Goal: Task Accomplishment & Management: Complete application form

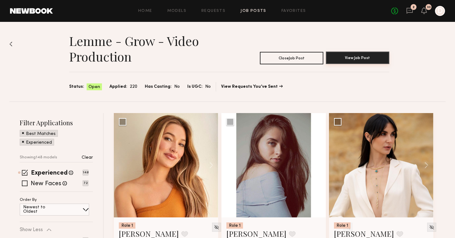
click at [352, 59] on button "View Job Post" at bounding box center [357, 58] width 63 height 12
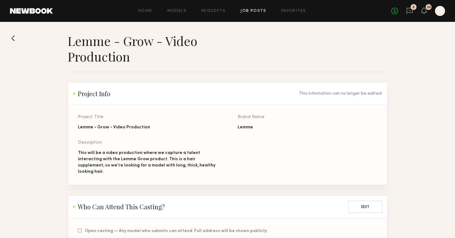
click at [197, 9] on div "Home Models Requests Job Posts Favorites Sign Out" at bounding box center [222, 11] width 338 height 4
click at [246, 9] on link "Job Posts" at bounding box center [253, 11] width 26 height 4
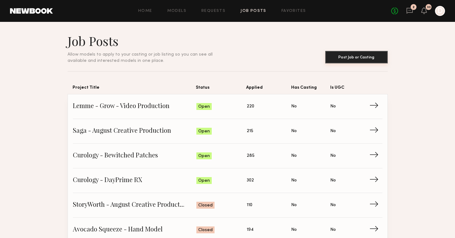
click at [352, 56] on button "Post Job or Casting" at bounding box center [356, 57] width 62 height 12
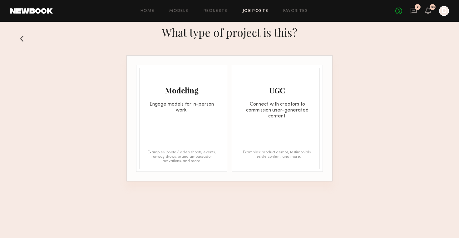
click at [171, 102] on div "Engage models for in-person work." at bounding box center [182, 108] width 84 height 12
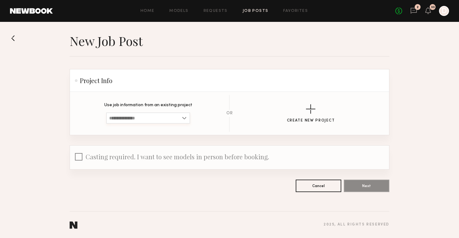
click at [171, 113] on input at bounding box center [148, 117] width 84 height 11
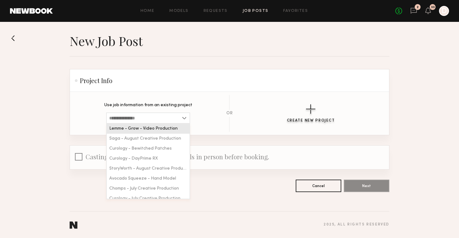
click at [292, 112] on button "Create New Project" at bounding box center [311, 113] width 48 height 18
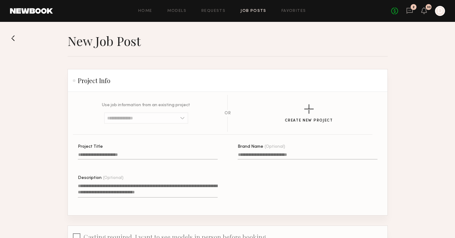
click at [144, 155] on input "Project Title" at bounding box center [148, 155] width 140 height 7
paste input "**********"
type input "**********"
click at [187, 187] on textarea "Description (Optional)" at bounding box center [148, 190] width 140 height 15
paste textarea "**********"
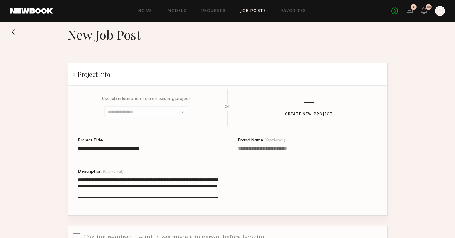
scroll to position [77, 0]
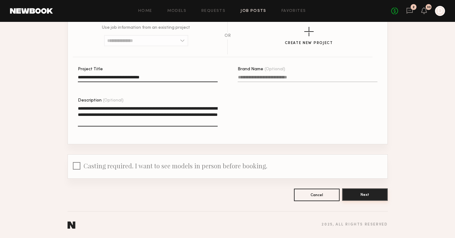
type textarea "**********"
click at [371, 191] on button "Next" at bounding box center [365, 194] width 46 height 12
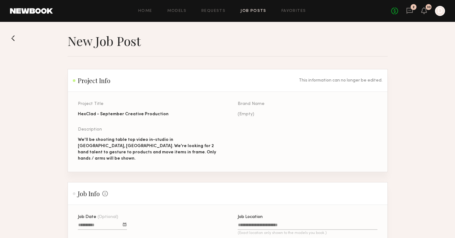
scroll to position [41, 0]
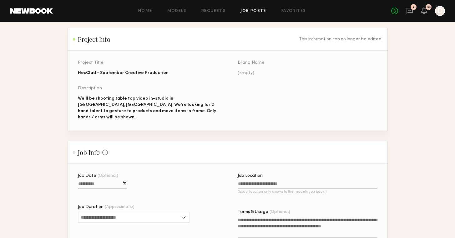
click at [123, 182] on div at bounding box center [124, 183] width 3 height 3
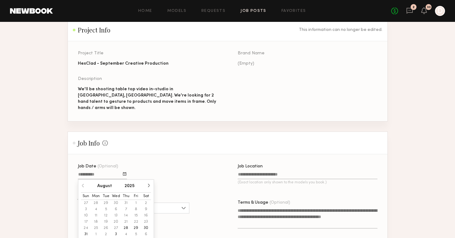
click at [114, 231] on button "3" at bounding box center [116, 234] width 10 height 6
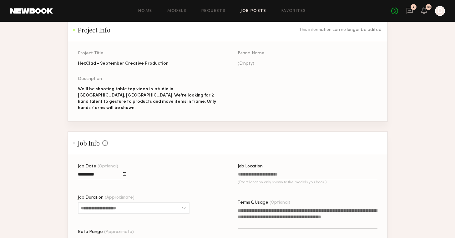
click at [247, 172] on input "Job Location (Exact location only shown to the models you book.)" at bounding box center [307, 175] width 140 height 7
type input "*"
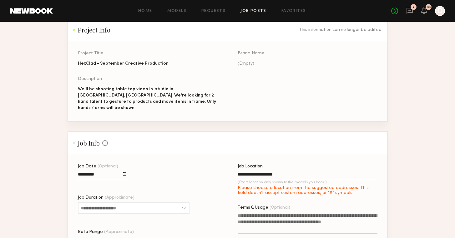
type input "**********"
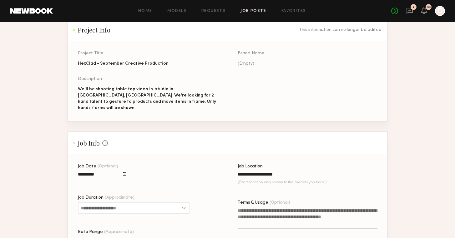
scroll to position [60, 0]
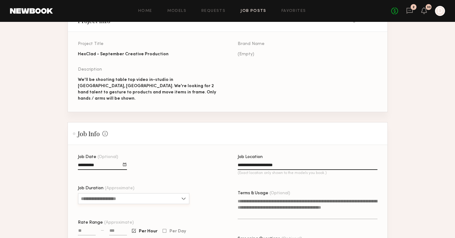
click at [178, 193] on input "Job Duration (Approximate)" at bounding box center [134, 198] width 112 height 11
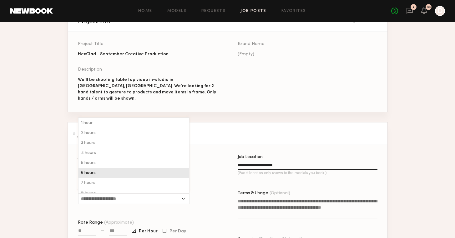
click at [158, 170] on div "6 hours" at bounding box center [133, 173] width 110 height 10
type input "*******"
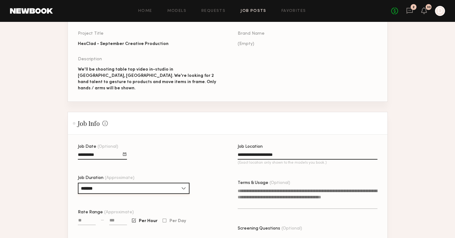
scroll to position [103, 0]
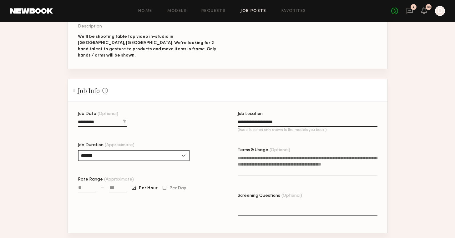
click at [254, 163] on textarea "Terms & Usage (Optional)" at bounding box center [307, 165] width 140 height 21
paste textarea "**********"
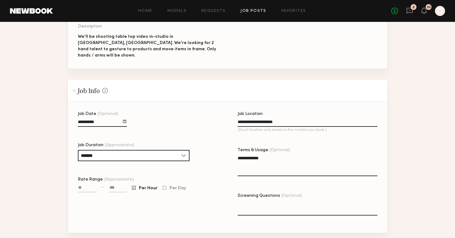
type textarea "**********"
click at [87, 185] on input "Rate Range (Approximate)" at bounding box center [87, 188] width 18 height 7
type input "***"
click at [117, 185] on input at bounding box center [118, 188] width 18 height 7
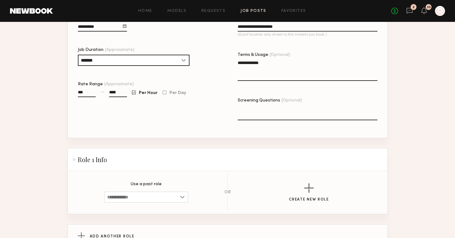
scroll to position [248, 0]
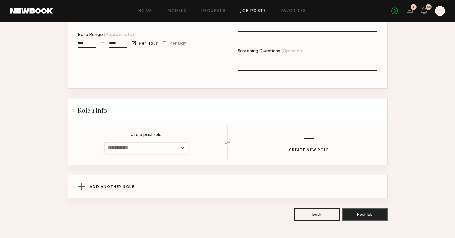
type input "****"
click at [171, 142] on input at bounding box center [146, 147] width 84 height 11
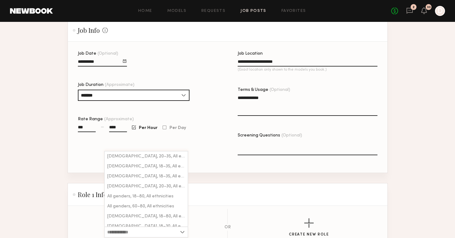
scroll to position [212, 0]
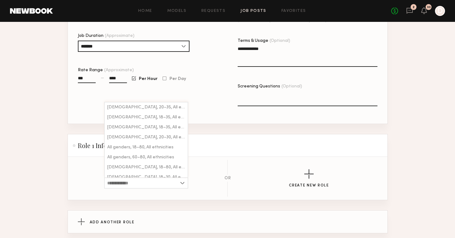
click at [302, 185] on section "Use a past role Female, 20–35, All ethnicities Female, 18–35, All ethnicities M…" at bounding box center [227, 178] width 299 height 37
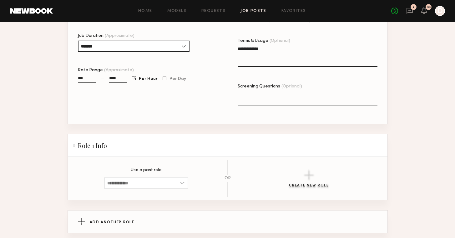
click at [305, 169] on div "button" at bounding box center [308, 173] width 9 height 9
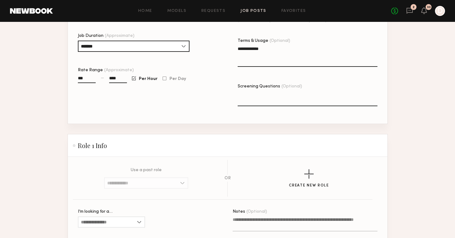
scroll to position [265, 0]
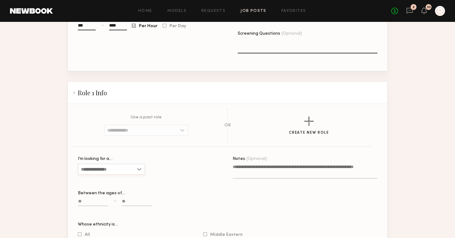
click at [127, 164] on input "I’m looking for a…" at bounding box center [111, 169] width 67 height 11
click at [117, 175] on div "Female" at bounding box center [111, 180] width 66 height 10
type input "******"
click at [142, 199] on input at bounding box center [137, 202] width 30 height 7
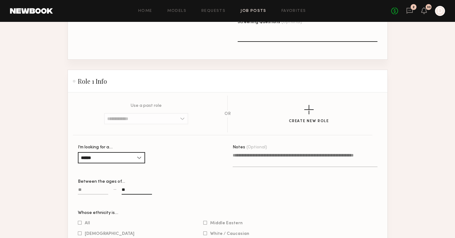
scroll to position [286, 0]
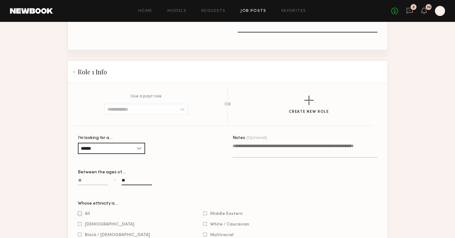
type input "**"
click at [80, 212] on div at bounding box center [80, 214] width 4 height 4
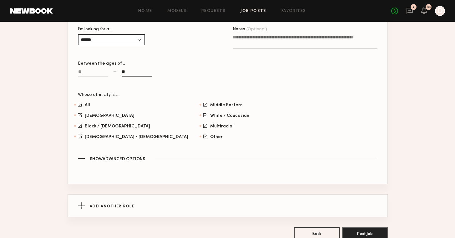
scroll to position [427, 0]
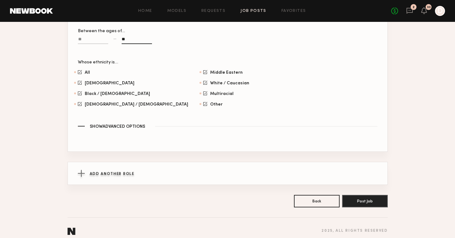
click at [121, 173] on div "Add Another Role" at bounding box center [227, 173] width 299 height 22
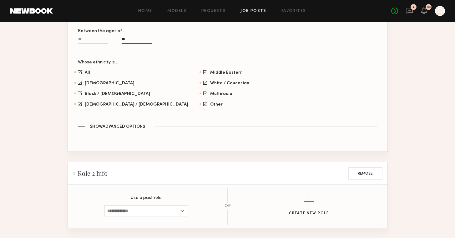
scroll to position [504, 0]
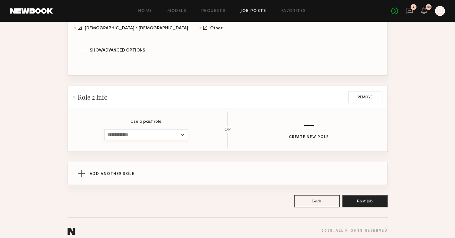
click at [166, 129] on input at bounding box center [146, 134] width 84 height 11
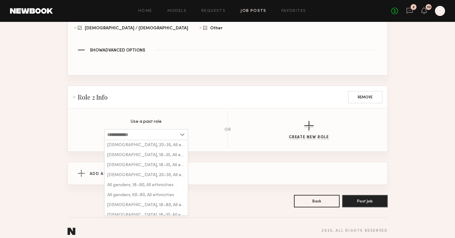
click at [306, 121] on div "button" at bounding box center [308, 125] width 9 height 9
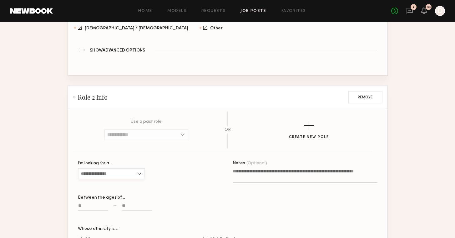
click at [125, 168] on input "I’m looking for a…" at bounding box center [111, 173] width 67 height 11
click at [117, 189] on div "Male" at bounding box center [111, 194] width 66 height 10
type input "****"
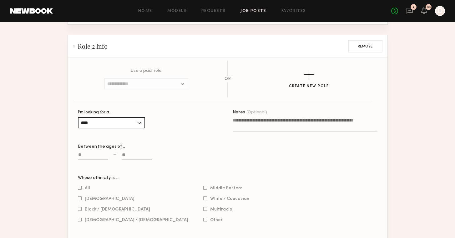
click at [132, 152] on input at bounding box center [137, 155] width 30 height 7
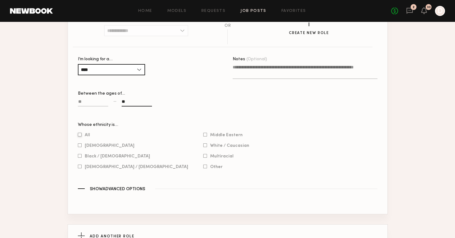
type input "**"
click at [78, 133] on div at bounding box center [80, 135] width 4 height 4
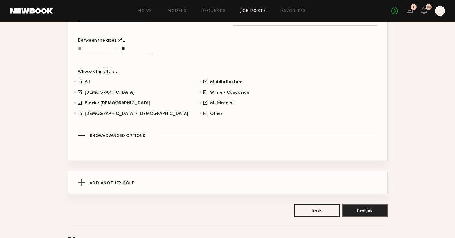
scroll to position [670, 0]
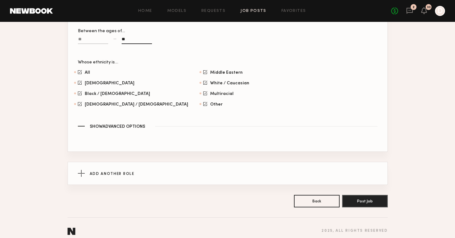
click at [103, 125] on span "Show Advanced Options" at bounding box center [117, 127] width 55 height 4
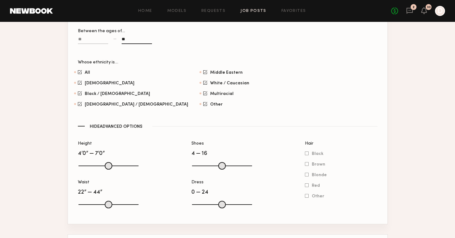
click at [103, 125] on span "Hide Advanced Options" at bounding box center [116, 127] width 52 height 4
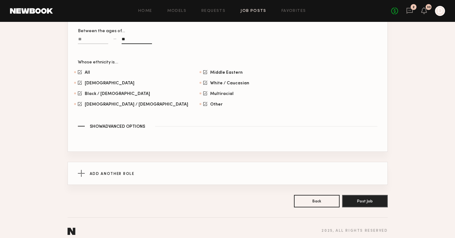
scroll to position [658, 0]
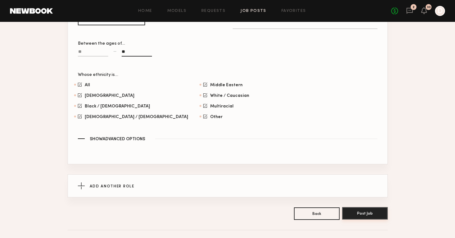
click at [366, 207] on button "Post Job" at bounding box center [365, 213] width 46 height 12
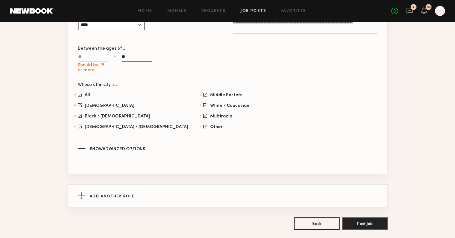
scroll to position [645, 0]
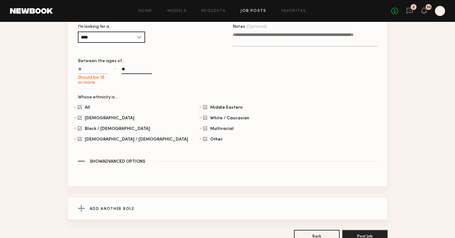
click at [96, 67] on input "Should be 18 or more" at bounding box center [93, 70] width 30 height 7
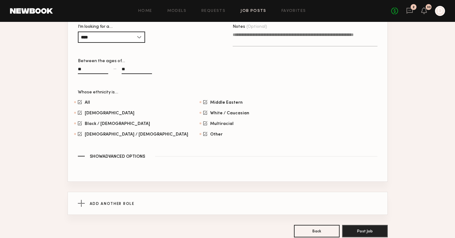
type input "**"
click at [258, 124] on section "All Asian Black / African American Hispanic / Latino Middle Eastern White / Cau…" at bounding box center [227, 118] width 299 height 37
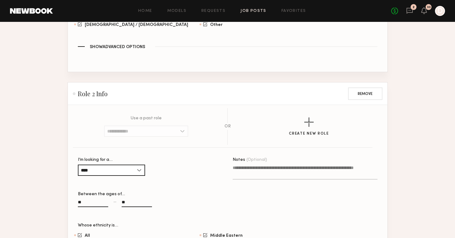
scroll to position [382, 0]
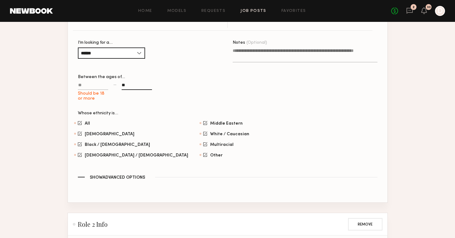
click at [83, 82] on label "Should be 18 or more" at bounding box center [93, 91] width 30 height 19
click at [83, 83] on input "Should be 18 or more" at bounding box center [93, 86] width 30 height 7
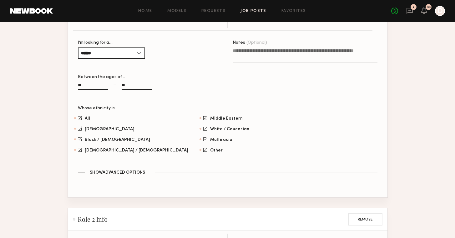
type input "**"
click at [301, 159] on div "Whose ethnicity is… All Asian Black / African American Hispanic / Latino Middle…" at bounding box center [227, 137] width 299 height 63
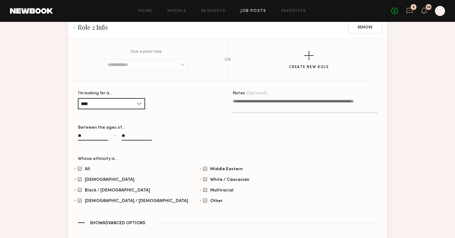
scroll to position [670, 0]
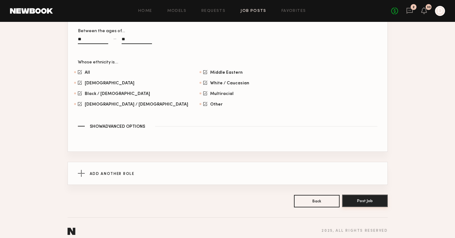
click at [361, 195] on button "Post Job" at bounding box center [365, 201] width 46 height 12
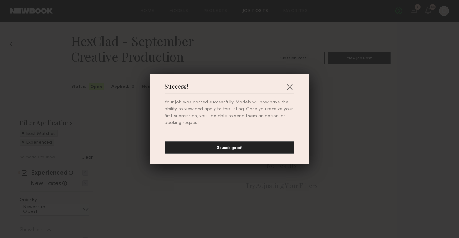
click at [222, 147] on button "Sounds good!" at bounding box center [230, 148] width 130 height 12
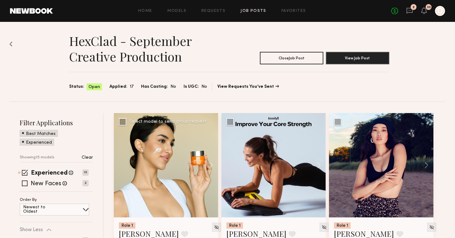
scroll to position [51, 0]
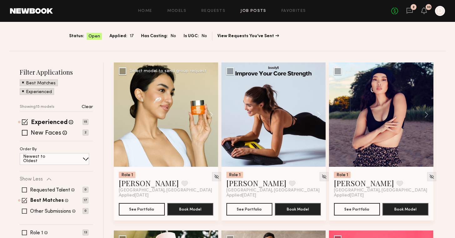
click at [183, 136] on div at bounding box center [166, 114] width 104 height 104
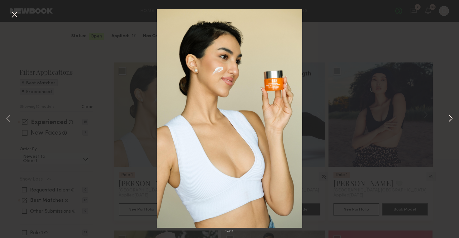
click at [451, 120] on button at bounding box center [450, 119] width 7 height 191
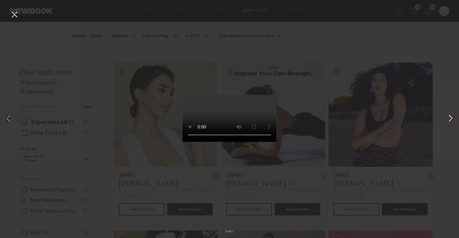
click at [451, 121] on button at bounding box center [450, 119] width 7 height 191
click at [323, 40] on div "3 of 11" at bounding box center [229, 119] width 459 height 238
click at [12, 14] on button at bounding box center [14, 14] width 10 height 11
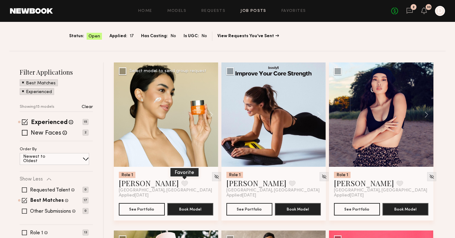
scroll to position [59, 0]
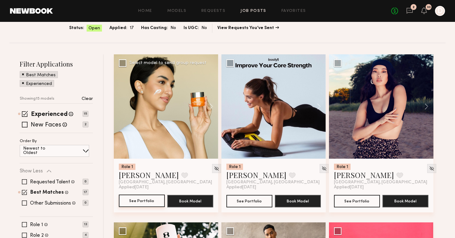
click at [146, 202] on button "See Portfolio" at bounding box center [142, 201] width 46 height 12
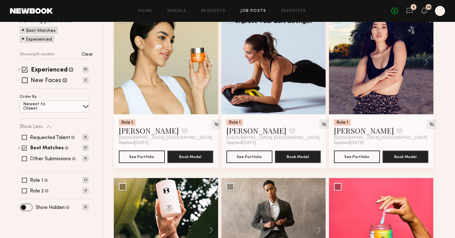
click at [267, 89] on div at bounding box center [273, 62] width 104 height 104
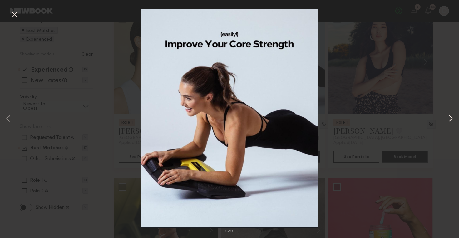
click at [454, 120] on button at bounding box center [450, 119] width 7 height 191
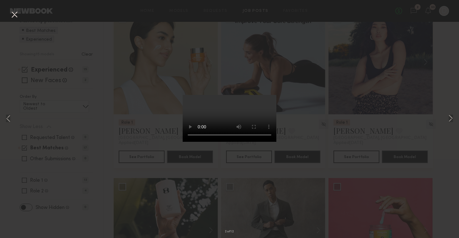
click at [440, 142] on div "2 of 12" at bounding box center [229, 119] width 459 height 238
click at [17, 13] on button at bounding box center [14, 14] width 10 height 11
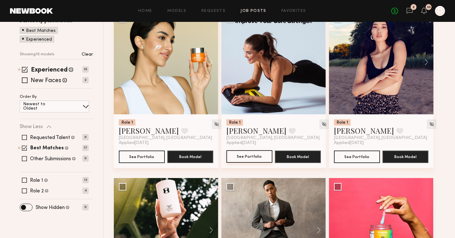
click at [248, 155] on button "See Portfolio" at bounding box center [249, 156] width 46 height 12
click at [357, 155] on button "See Portfolio" at bounding box center [357, 156] width 46 height 12
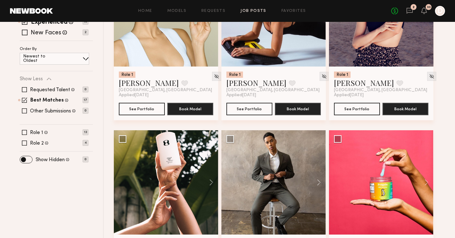
scroll to position [204, 0]
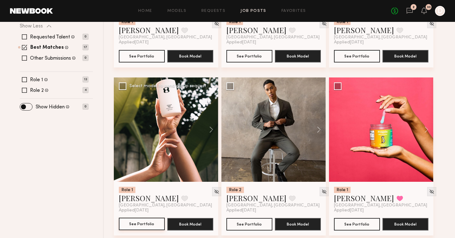
click at [147, 226] on button "See Portfolio" at bounding box center [142, 224] width 46 height 12
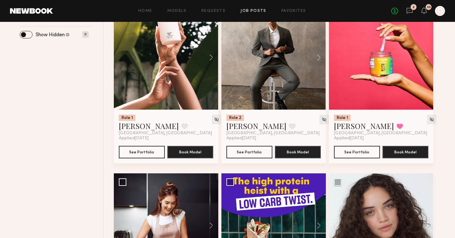
scroll to position [220, 0]
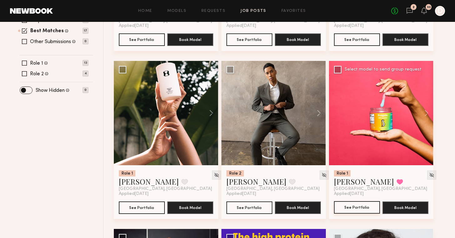
click at [351, 206] on button "See Portfolio" at bounding box center [357, 207] width 46 height 12
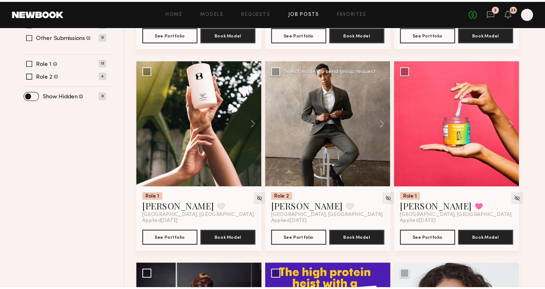
scroll to position [267, 0]
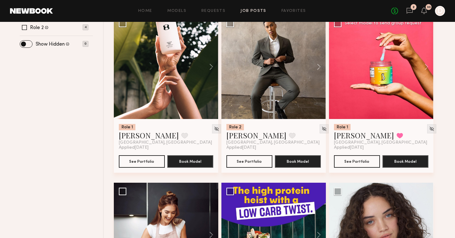
click at [388, 78] on div at bounding box center [381, 67] width 104 height 104
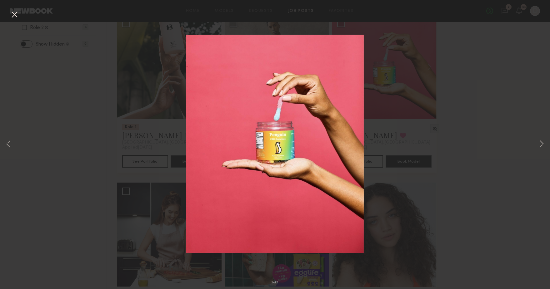
click at [459, 127] on div "1 of 9" at bounding box center [275, 144] width 550 height 289
click at [13, 13] on button at bounding box center [14, 14] width 10 height 11
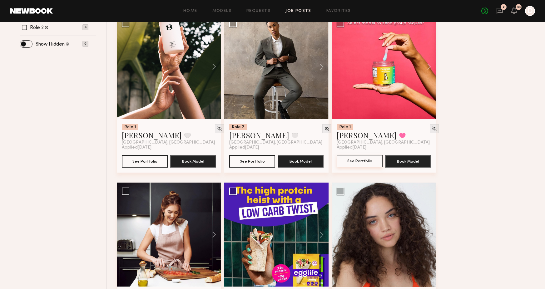
click at [367, 163] on button "See Portfolio" at bounding box center [360, 161] width 46 height 12
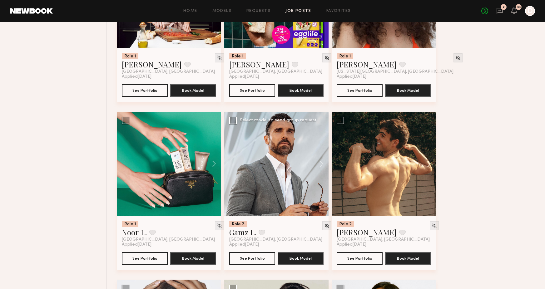
scroll to position [556, 0]
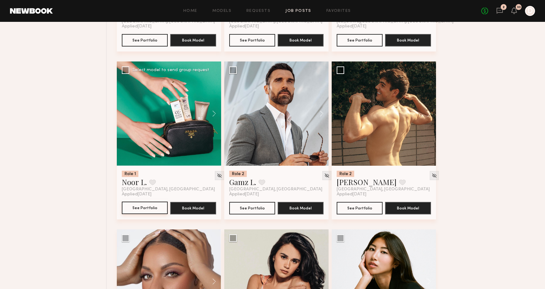
click at [143, 205] on button "See Portfolio" at bounding box center [145, 208] width 46 height 12
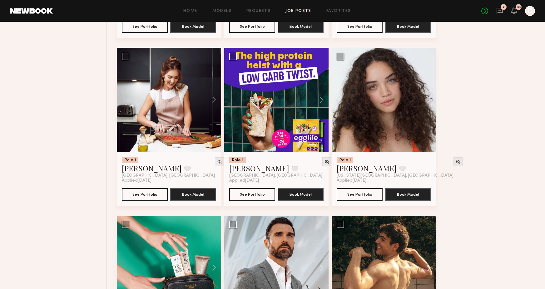
scroll to position [64, 0]
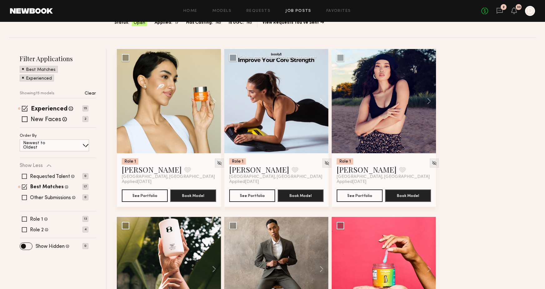
click at [304, 121] on div at bounding box center [276, 101] width 104 height 104
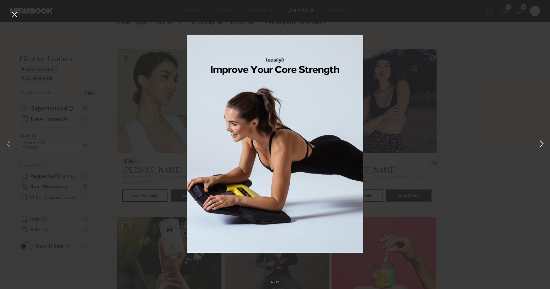
click at [459, 141] on button at bounding box center [541, 145] width 7 height 232
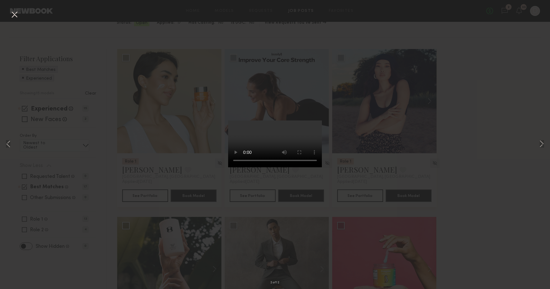
click at [459, 119] on div "2 of 12" at bounding box center [275, 144] width 550 height 289
click at [16, 16] on button at bounding box center [14, 14] width 10 height 11
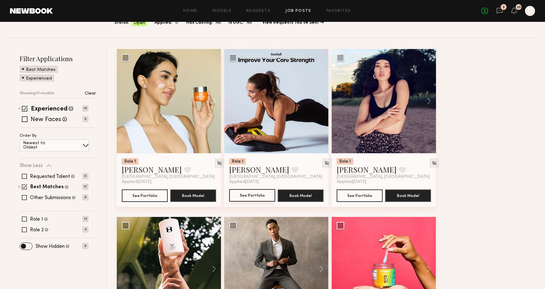
click at [262, 197] on button "See Portfolio" at bounding box center [252, 195] width 46 height 12
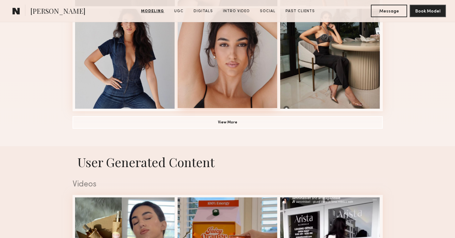
scroll to position [556, 0]
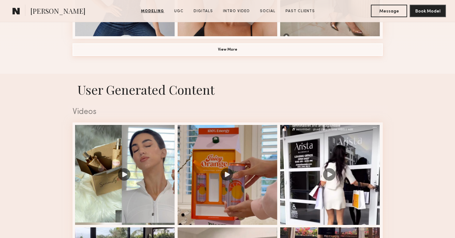
click at [241, 50] on button "View More" at bounding box center [227, 49] width 310 height 12
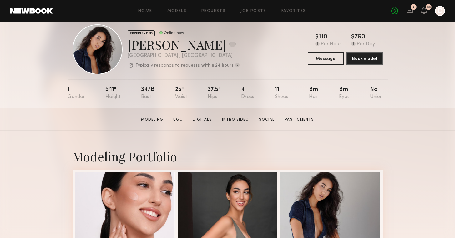
scroll to position [35, 0]
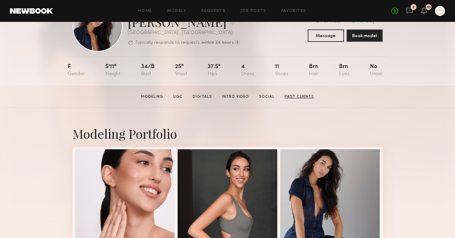
click at [287, 96] on link "Past Clients" at bounding box center [299, 97] width 34 height 6
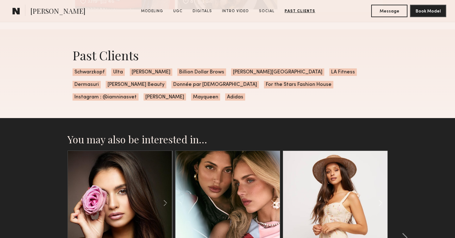
scroll to position [2290, 0]
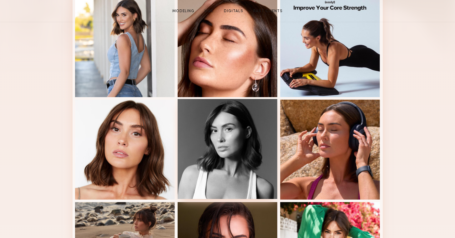
scroll to position [262, 0]
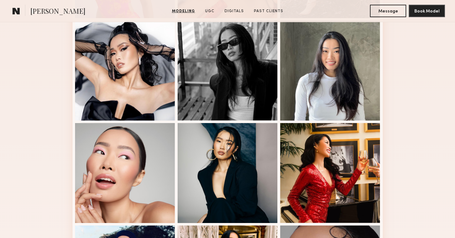
scroll to position [473, 0]
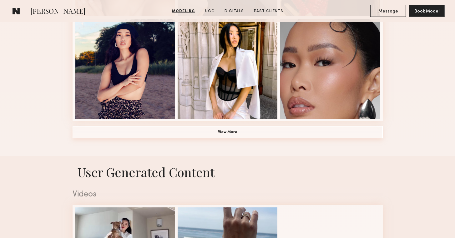
click at [233, 132] on button "View More" at bounding box center [227, 132] width 310 height 12
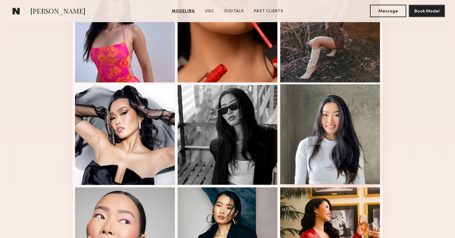
scroll to position [155, 0]
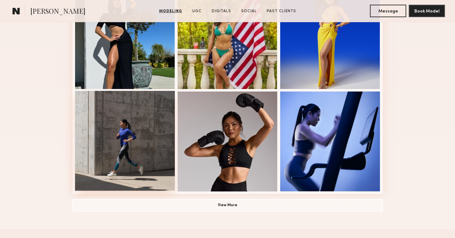
scroll to position [458, 0]
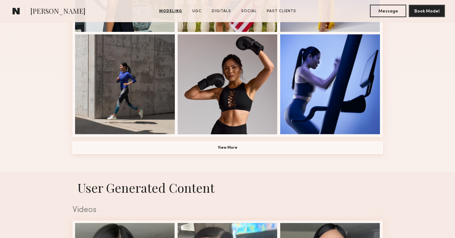
click at [222, 149] on button "View More" at bounding box center [227, 148] width 310 height 12
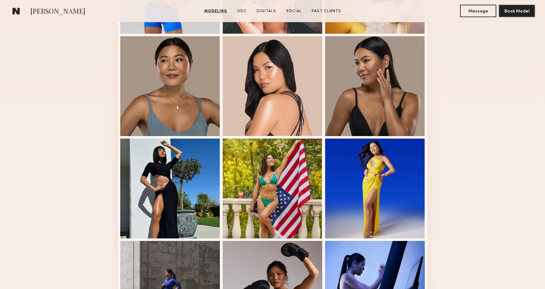
scroll to position [0, 0]
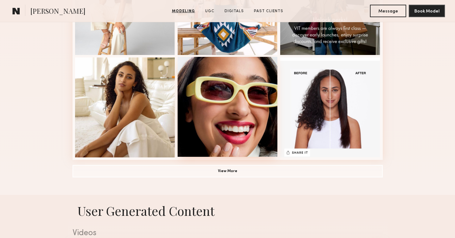
scroll to position [490, 0]
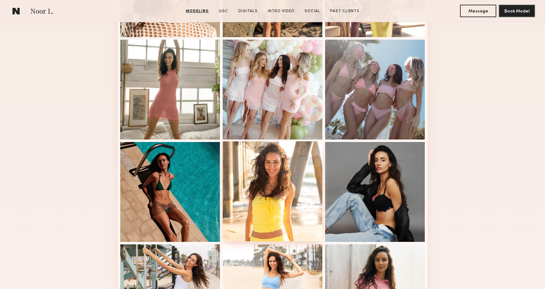
scroll to position [428, 0]
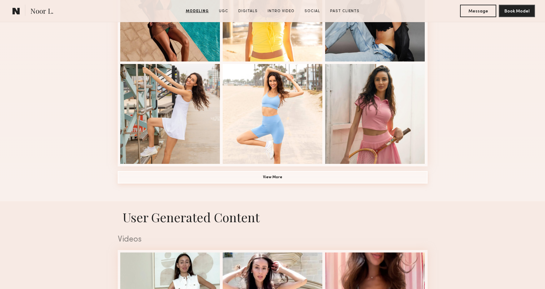
click at [300, 178] on button "View More" at bounding box center [273, 177] width 310 height 12
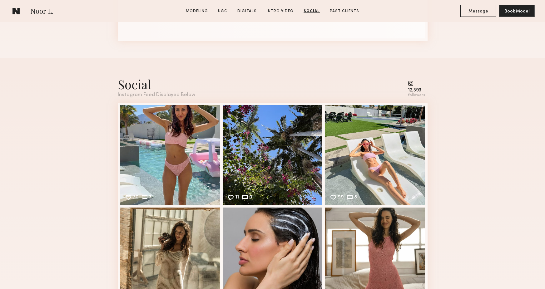
scroll to position [2397, 0]
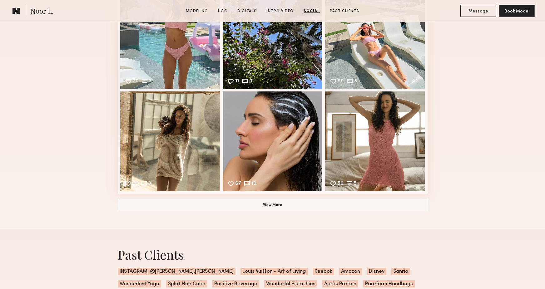
click at [283, 203] on button "View More" at bounding box center [273, 205] width 310 height 12
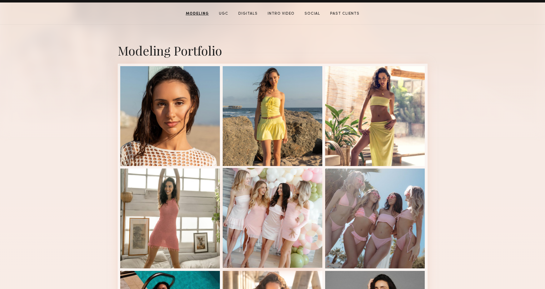
scroll to position [0, 0]
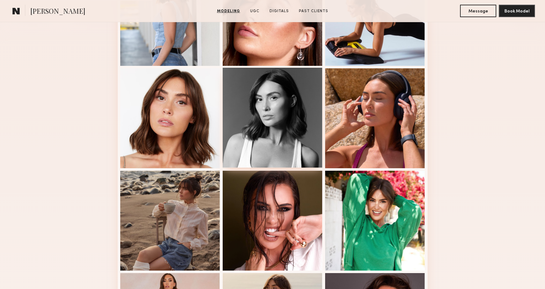
scroll to position [416, 0]
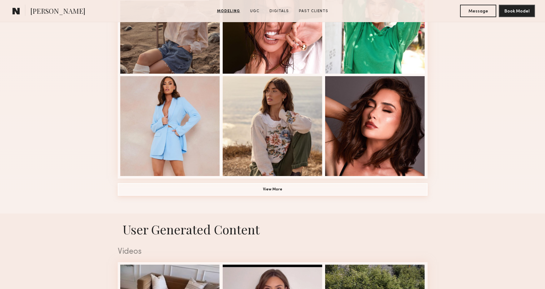
click at [282, 187] on button "View More" at bounding box center [273, 189] width 310 height 12
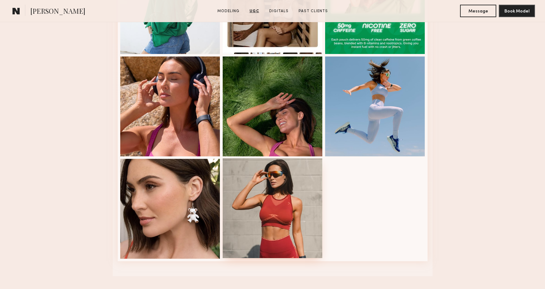
scroll to position [1253, 0]
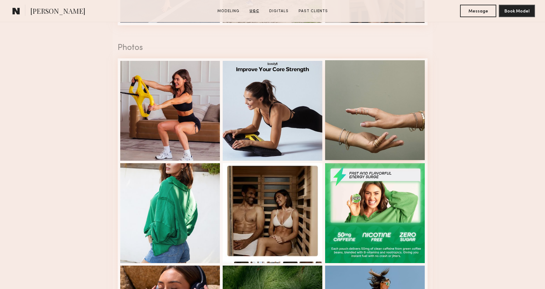
click at [386, 133] on div at bounding box center [375, 110] width 100 height 100
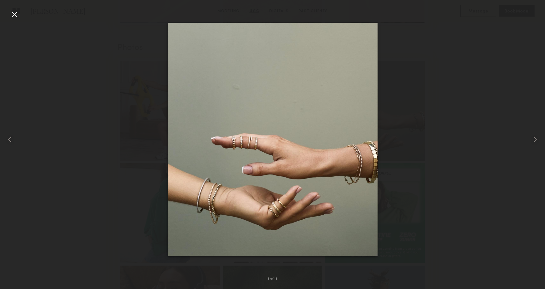
click at [499, 166] on div at bounding box center [272, 139] width 545 height 259
click at [13, 15] on div at bounding box center [14, 14] width 10 height 10
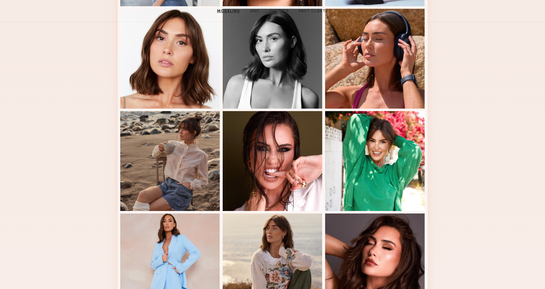
scroll to position [0, 0]
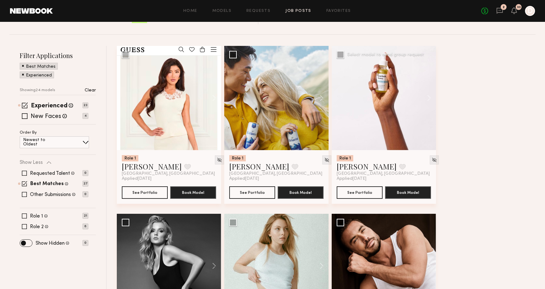
scroll to position [66, 0]
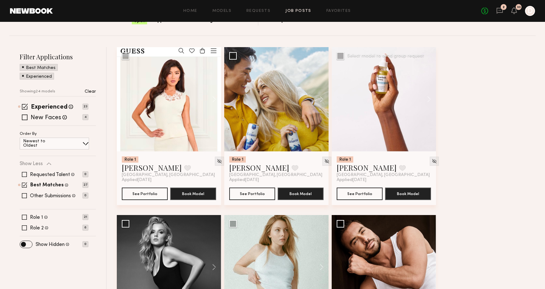
click at [384, 113] on div at bounding box center [384, 99] width 104 height 104
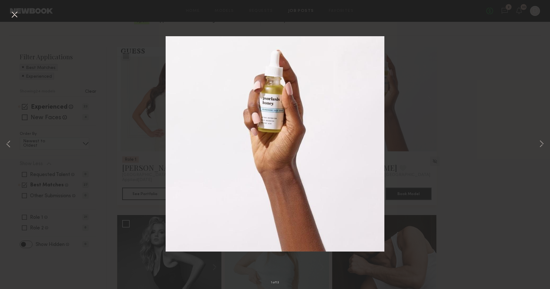
click at [528, 137] on div "1 of 13" at bounding box center [275, 144] width 550 height 289
click at [17, 16] on button at bounding box center [14, 14] width 10 height 11
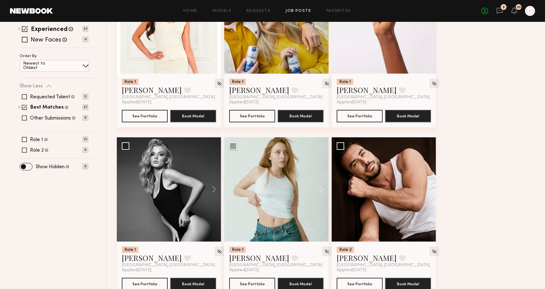
scroll to position [23, 0]
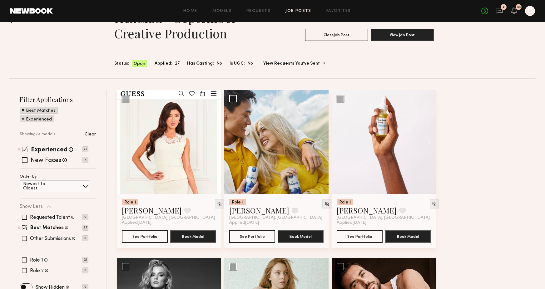
click at [320, 142] on button at bounding box center [319, 142] width 20 height 104
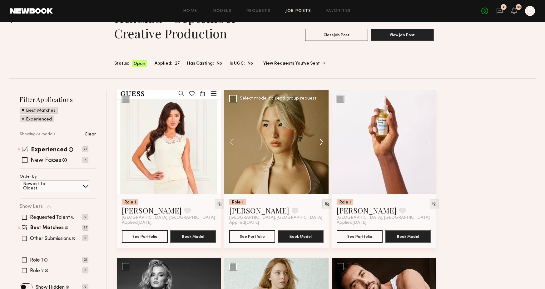
drag, startPoint x: 372, startPoint y: 230, endPoint x: 323, endPoint y: 142, distance: 100.5
click at [323, 142] on button at bounding box center [319, 142] width 20 height 104
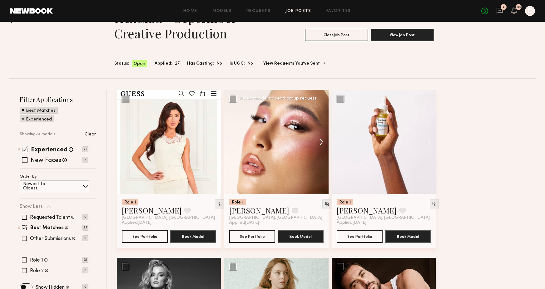
click at [322, 142] on button at bounding box center [319, 142] width 20 height 104
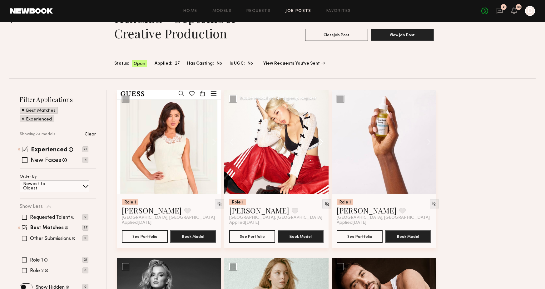
click at [322, 142] on button at bounding box center [319, 142] width 20 height 104
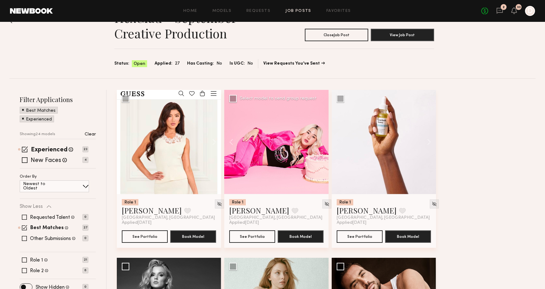
click at [322, 142] on div at bounding box center [276, 142] width 104 height 104
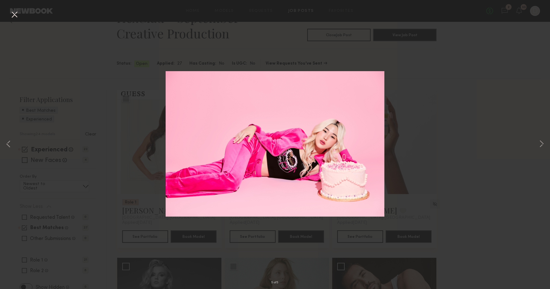
drag, startPoint x: 323, startPoint y: 142, endPoint x: 477, endPoint y: 175, distance: 158.1
click at [477, 175] on div "5 of 5" at bounding box center [275, 144] width 550 height 289
drag, startPoint x: 477, startPoint y: 175, endPoint x: 452, endPoint y: 107, distance: 72.4
click at [452, 107] on div "5 of 5" at bounding box center [275, 144] width 550 height 289
drag, startPoint x: 452, startPoint y: 107, endPoint x: 13, endPoint y: 14, distance: 449.1
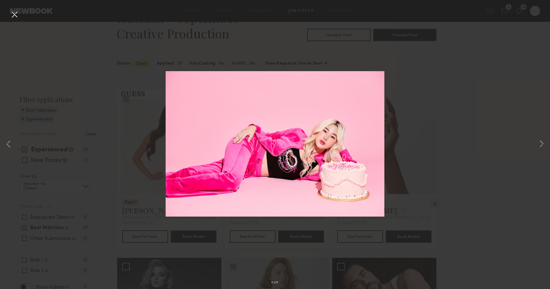
click at [13, 14] on button at bounding box center [14, 14] width 10 height 11
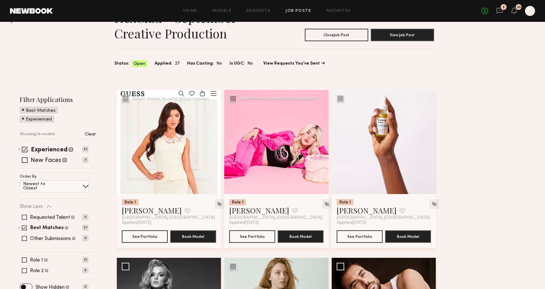
drag, startPoint x: 13, startPoint y: 14, endPoint x: 214, endPoint y: 141, distance: 238.0
click at [214, 141] on button at bounding box center [211, 142] width 20 height 104
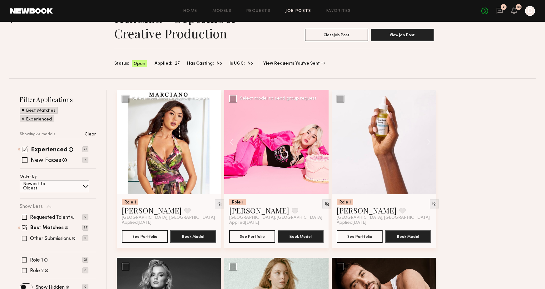
click at [215, 141] on button at bounding box center [211, 142] width 20 height 104
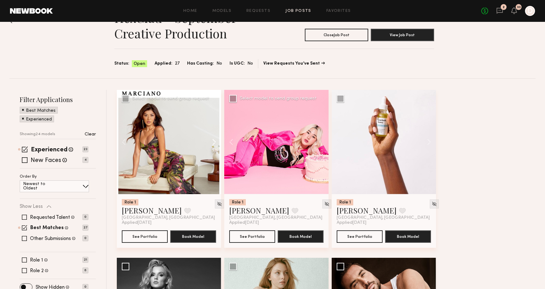
click at [215, 141] on button at bounding box center [211, 142] width 20 height 104
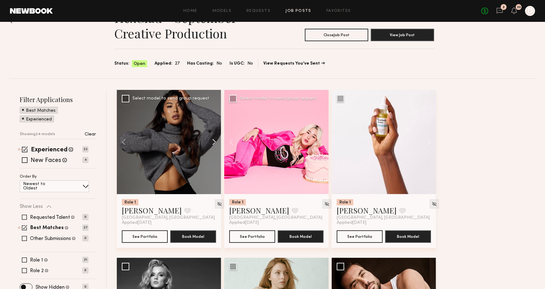
click at [215, 141] on button at bounding box center [211, 142] width 20 height 104
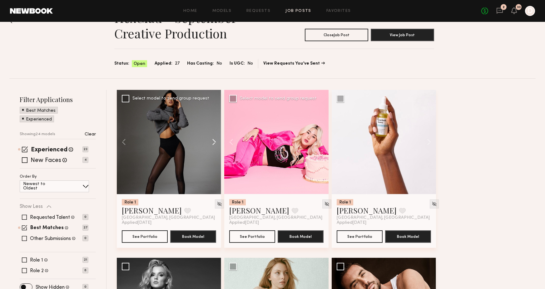
click at [215, 141] on button at bounding box center [211, 142] width 20 height 104
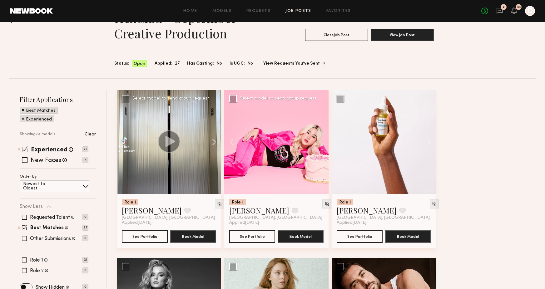
click at [215, 141] on button at bounding box center [211, 142] width 20 height 104
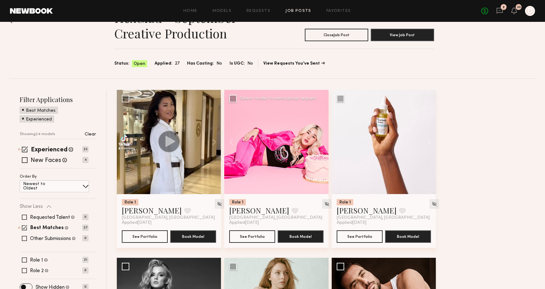
drag, startPoint x: 499, startPoint y: 12, endPoint x: 481, endPoint y: 23, distance: 21.1
click at [499, 12] on icon at bounding box center [500, 10] width 7 height 7
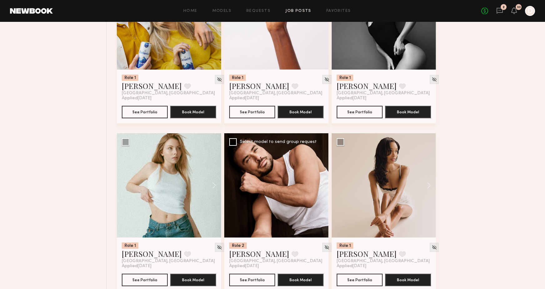
scroll to position [334, 0]
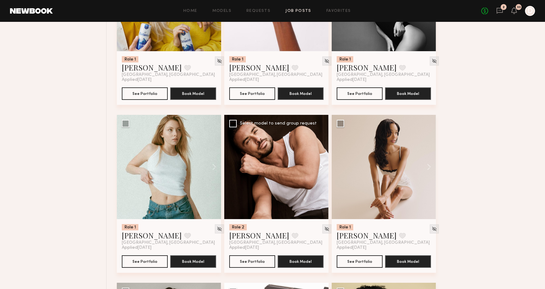
click at [323, 165] on button at bounding box center [319, 167] width 20 height 104
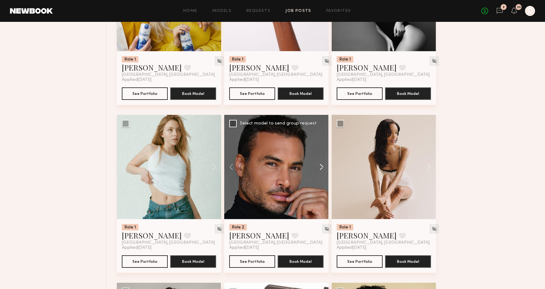
click at [323, 165] on button at bounding box center [319, 167] width 20 height 104
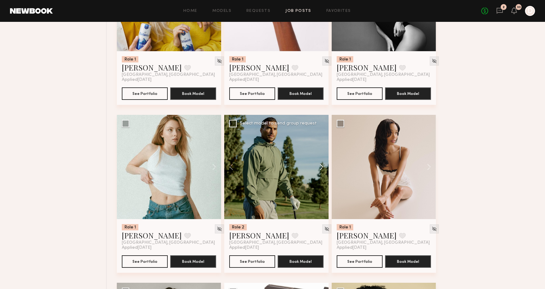
click at [323, 165] on button at bounding box center [319, 167] width 20 height 104
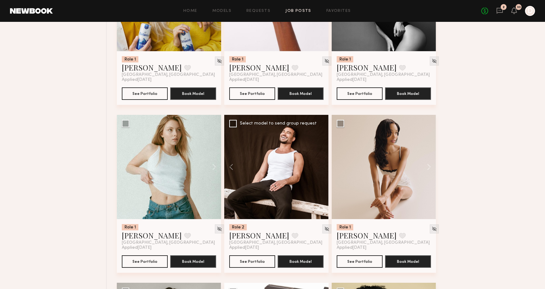
click at [323, 165] on div at bounding box center [276, 167] width 104 height 104
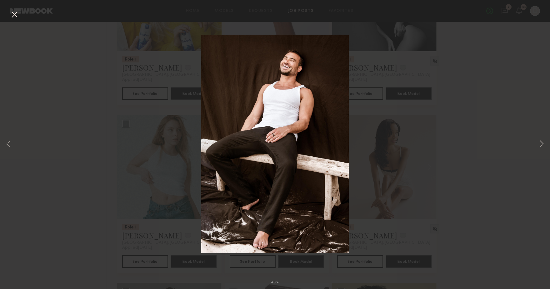
click at [495, 172] on div "4 of 4" at bounding box center [275, 144] width 550 height 289
click at [506, 182] on div "4 of 4" at bounding box center [275, 144] width 550 height 289
click at [543, 143] on button at bounding box center [541, 145] width 7 height 232
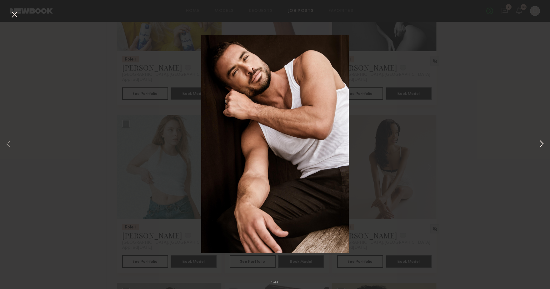
click at [543, 143] on button at bounding box center [541, 145] width 7 height 232
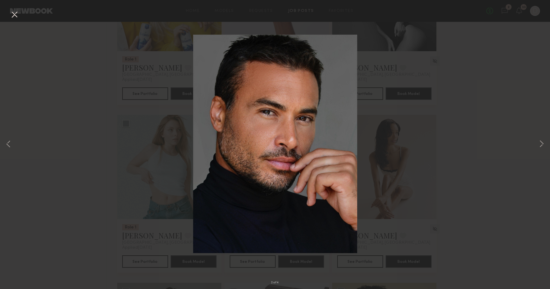
click at [12, 10] on button at bounding box center [14, 14] width 10 height 11
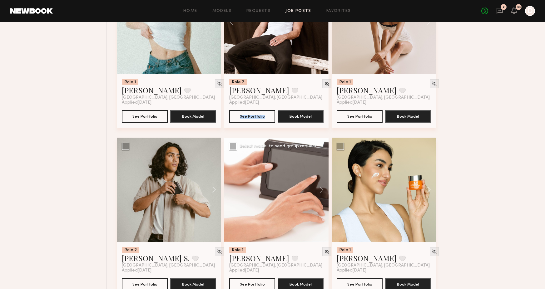
scroll to position [533, 0]
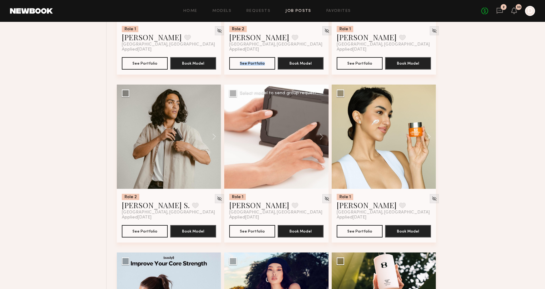
click at [272, 147] on div at bounding box center [276, 137] width 104 height 104
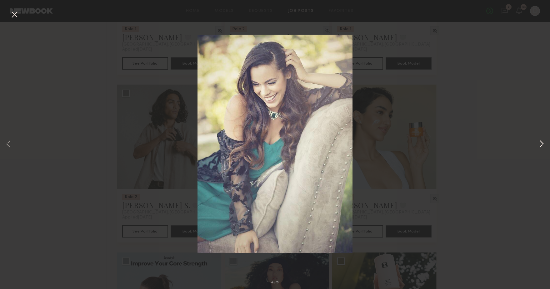
click at [538, 142] on button at bounding box center [541, 145] width 7 height 232
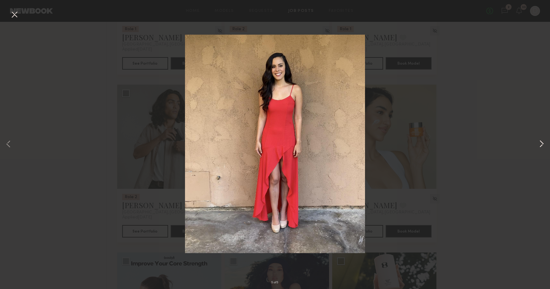
click at [542, 144] on button at bounding box center [541, 145] width 7 height 232
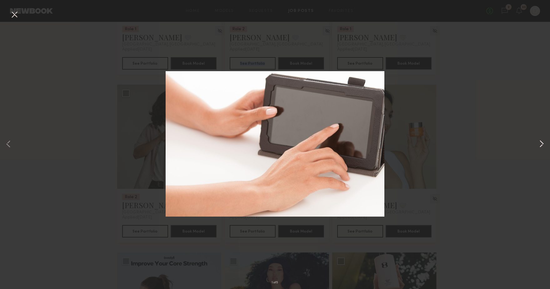
click at [541, 144] on button at bounding box center [541, 145] width 7 height 232
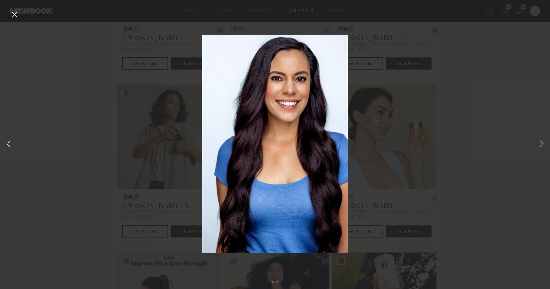
click at [9, 145] on button at bounding box center [8, 145] width 7 height 232
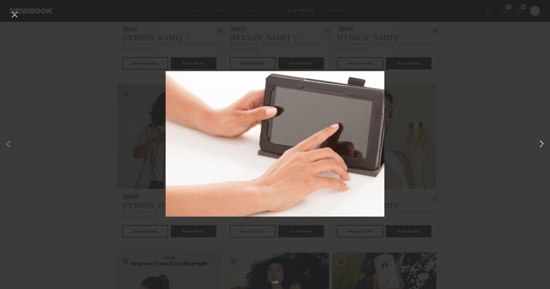
click at [542, 146] on button at bounding box center [541, 145] width 7 height 232
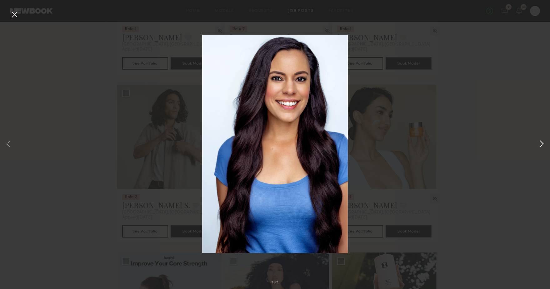
click at [542, 146] on button at bounding box center [541, 145] width 7 height 232
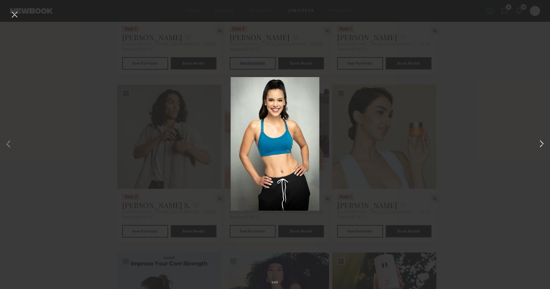
click at [542, 146] on button at bounding box center [541, 145] width 7 height 232
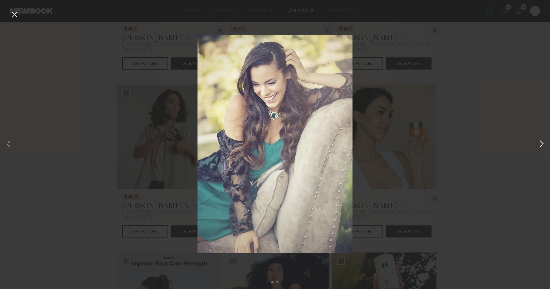
click at [542, 146] on button at bounding box center [541, 145] width 7 height 232
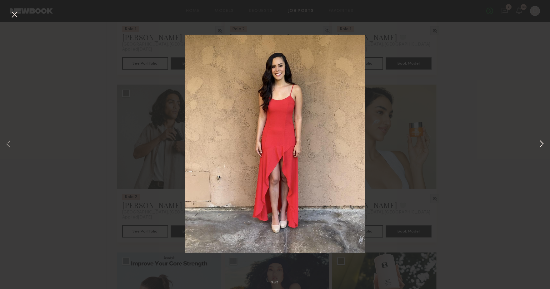
click at [542, 146] on button at bounding box center [541, 145] width 7 height 232
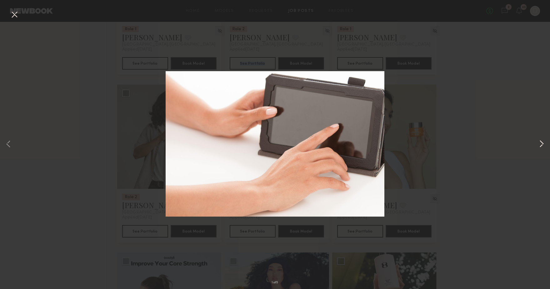
click at [542, 146] on button at bounding box center [541, 145] width 7 height 232
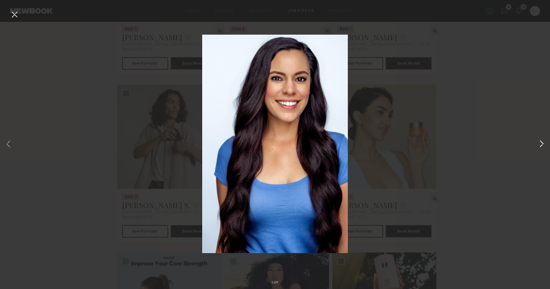
click at [542, 146] on button at bounding box center [541, 145] width 7 height 232
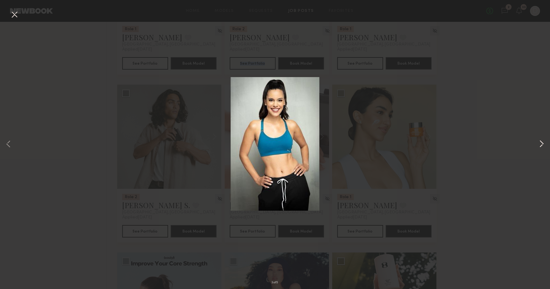
click at [542, 146] on button at bounding box center [541, 145] width 7 height 232
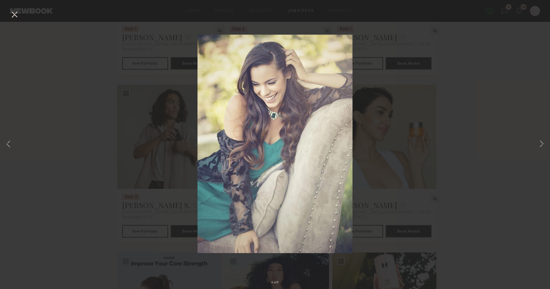
click at [510, 103] on div "4 of 5" at bounding box center [275, 144] width 550 height 289
click at [507, 187] on div "4 of 5" at bounding box center [275, 144] width 550 height 289
click at [13, 13] on button at bounding box center [14, 14] width 10 height 11
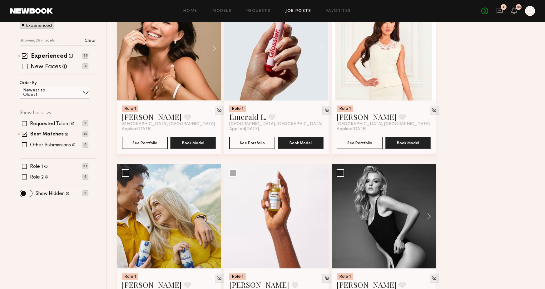
scroll to position [0, 0]
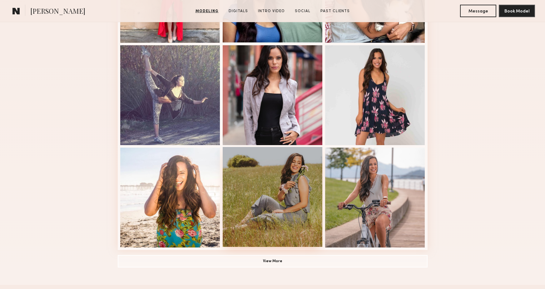
scroll to position [396, 0]
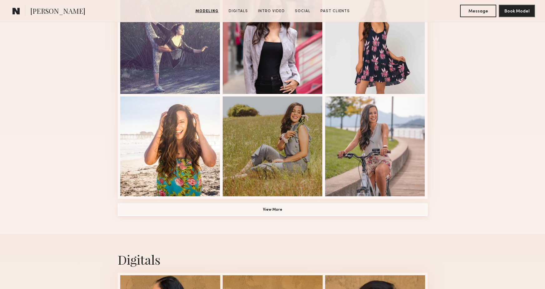
click at [280, 210] on button "View More" at bounding box center [273, 210] width 310 height 12
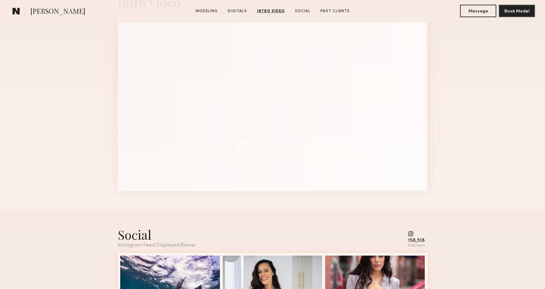
scroll to position [895, 0]
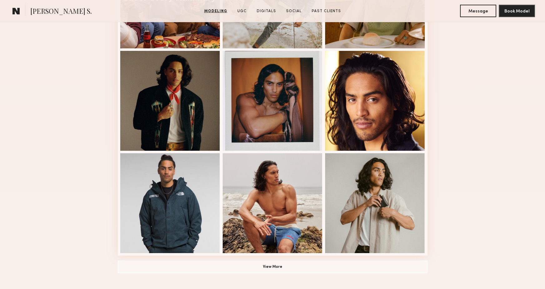
scroll to position [529, 0]
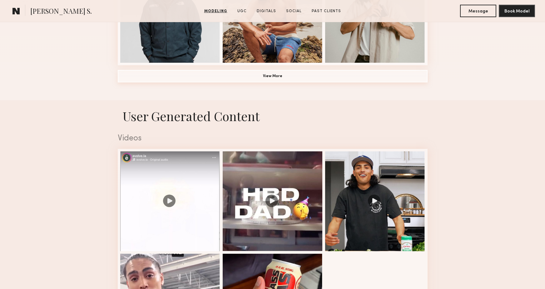
click at [280, 76] on button "View More" at bounding box center [273, 76] width 310 height 12
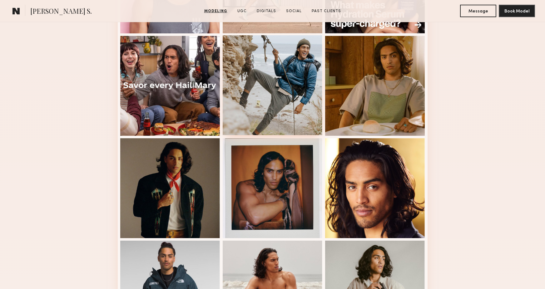
scroll to position [347, 0]
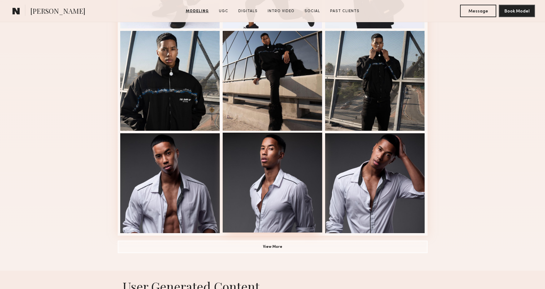
scroll to position [477, 0]
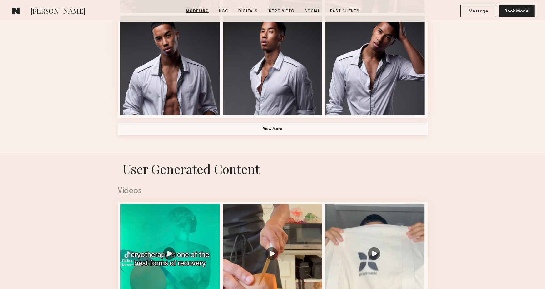
click at [312, 127] on button "View More" at bounding box center [273, 129] width 310 height 12
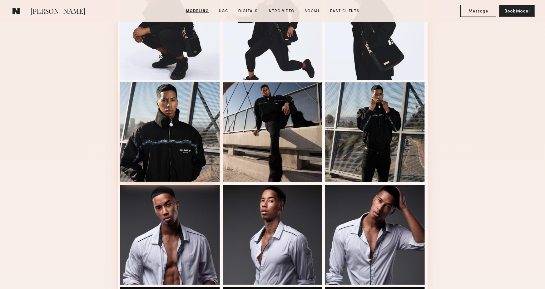
scroll to position [0, 0]
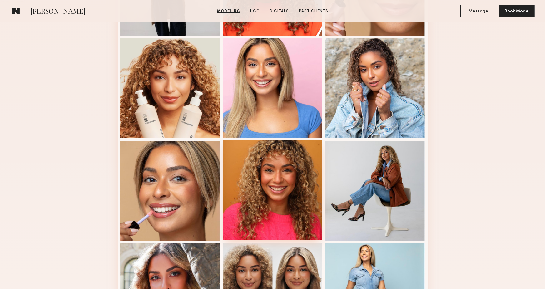
scroll to position [127, 0]
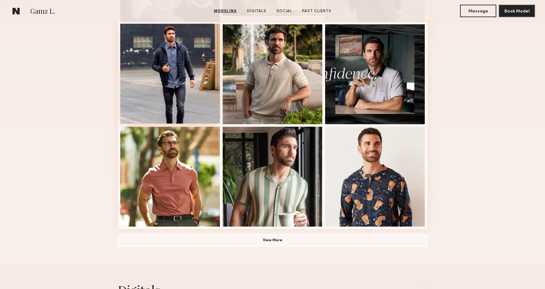
scroll to position [427, 0]
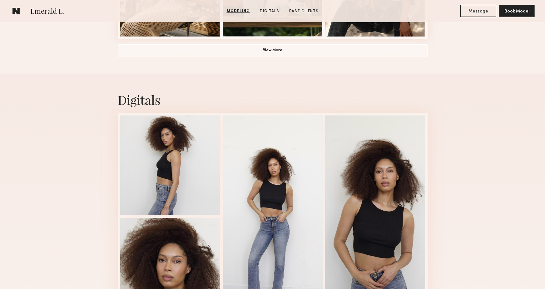
scroll to position [502, 0]
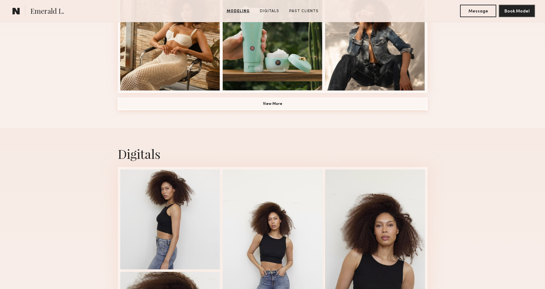
click at [303, 100] on button "View More" at bounding box center [273, 104] width 310 height 12
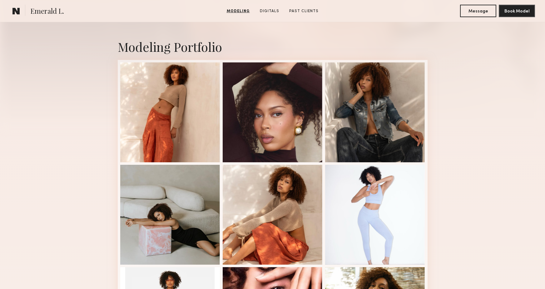
scroll to position [0, 0]
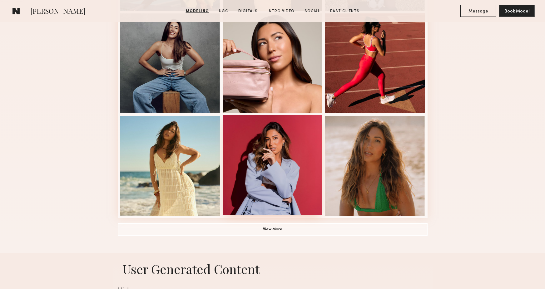
scroll to position [426, 0]
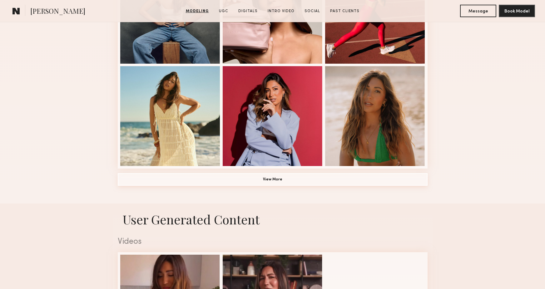
click at [283, 175] on button "View More" at bounding box center [273, 179] width 310 height 12
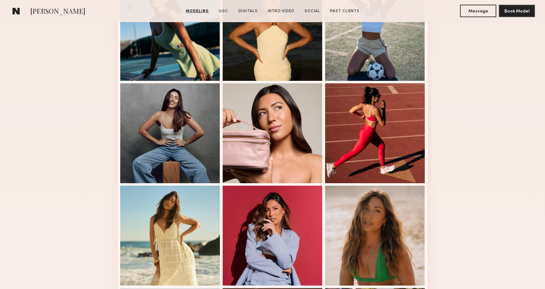
scroll to position [0, 0]
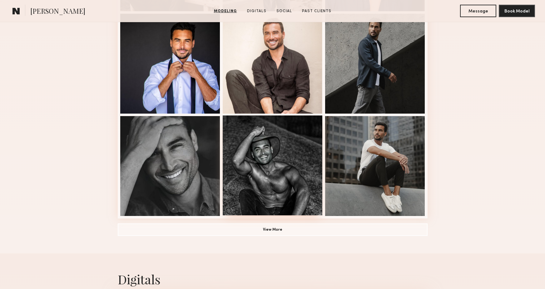
scroll to position [388, 0]
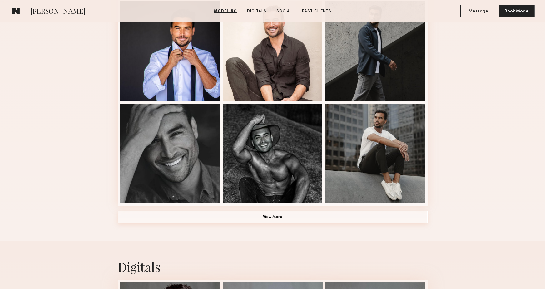
click at [278, 213] on button "View More" at bounding box center [273, 217] width 310 height 12
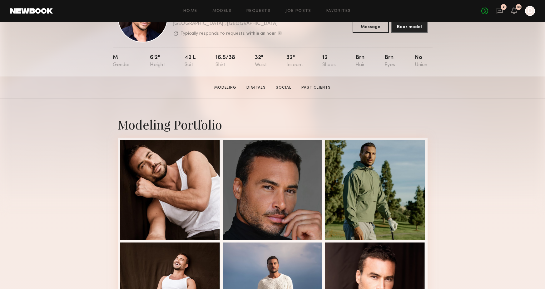
scroll to position [0, 0]
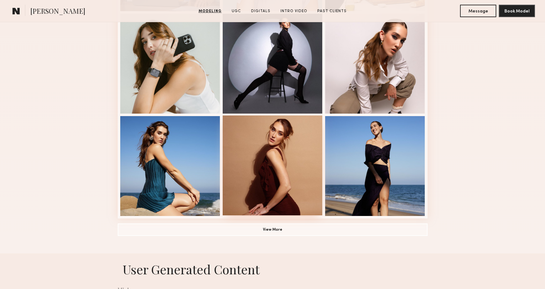
scroll to position [477, 0]
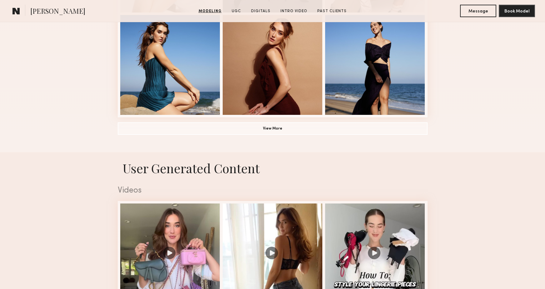
click at [306, 129] on button "View More" at bounding box center [273, 128] width 310 height 12
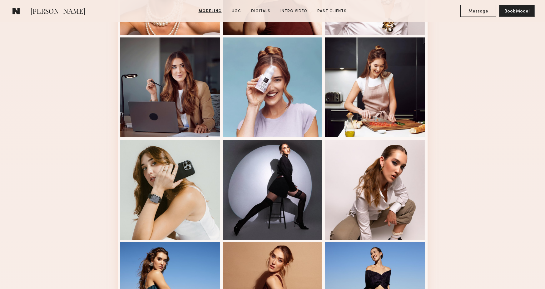
scroll to position [0, 0]
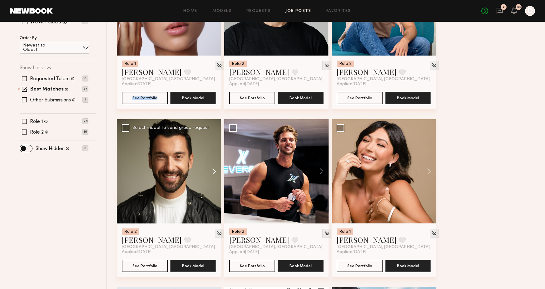
scroll to position [206, 0]
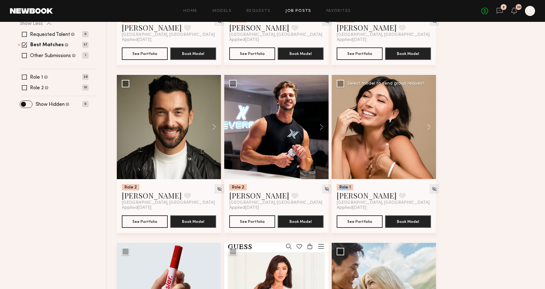
click at [373, 130] on div at bounding box center [384, 127] width 104 height 104
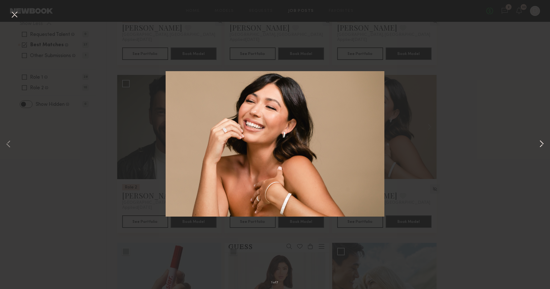
click at [540, 147] on button at bounding box center [541, 145] width 7 height 232
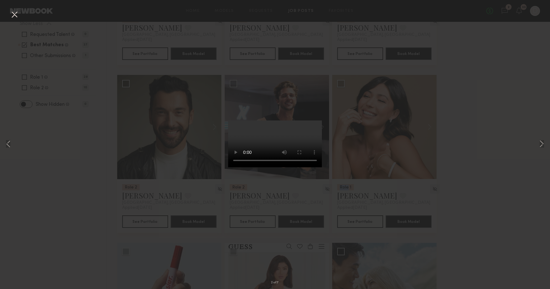
click at [13, 144] on div "2 of 7" at bounding box center [275, 144] width 550 height 289
click at [4, 144] on div "2 of 7" at bounding box center [275, 144] width 550 height 289
click at [10, 144] on button at bounding box center [8, 145] width 7 height 232
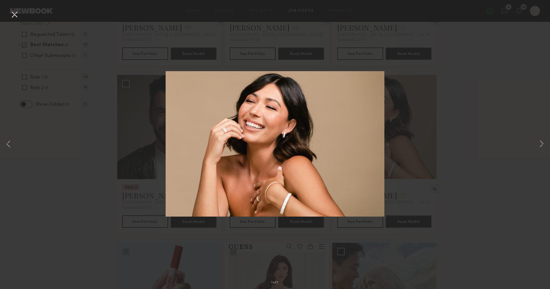
click at [536, 141] on div "1 of 7" at bounding box center [275, 144] width 550 height 289
click at [541, 147] on button at bounding box center [541, 145] width 7 height 232
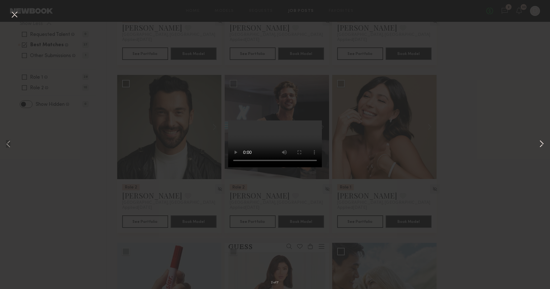
click at [541, 147] on button at bounding box center [541, 145] width 7 height 232
click at [542, 145] on button at bounding box center [541, 145] width 7 height 232
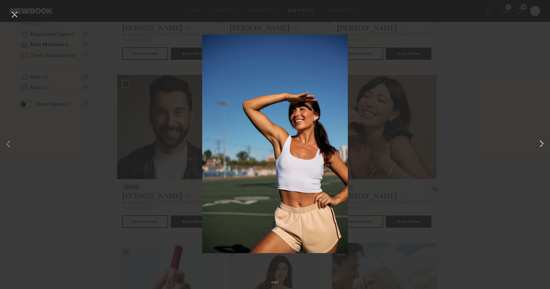
click at [541, 145] on button at bounding box center [541, 145] width 7 height 232
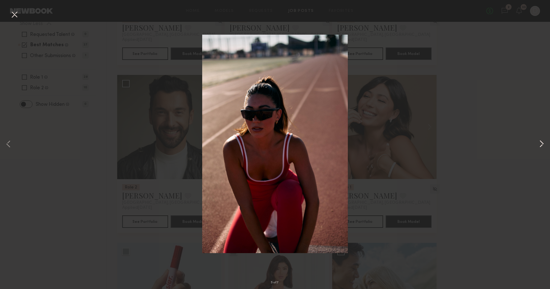
click at [541, 145] on button at bounding box center [541, 145] width 7 height 232
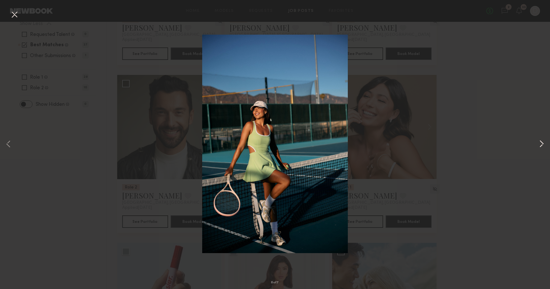
click at [541, 145] on button at bounding box center [541, 145] width 7 height 232
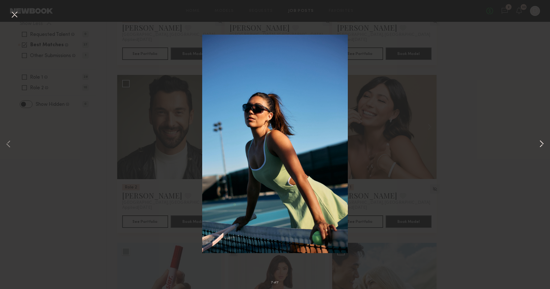
click at [541, 143] on button at bounding box center [541, 145] width 7 height 232
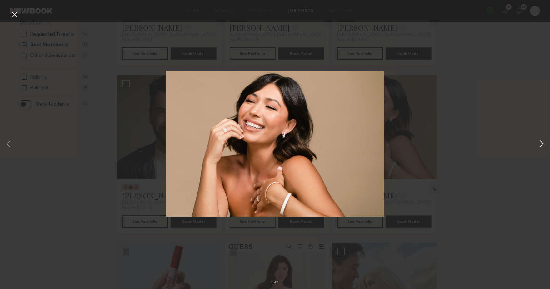
click at [541, 143] on button at bounding box center [541, 145] width 7 height 232
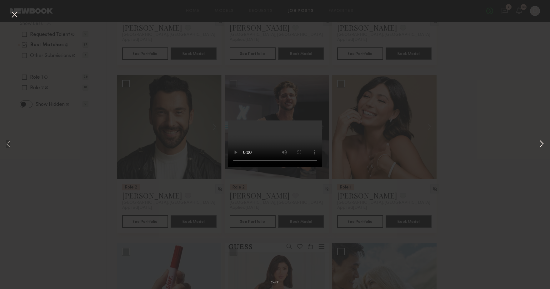
click at [541, 143] on button at bounding box center [541, 145] width 7 height 232
click at [477, 114] on div "3 of 7" at bounding box center [275, 144] width 550 height 289
click at [12, 13] on button at bounding box center [14, 14] width 10 height 11
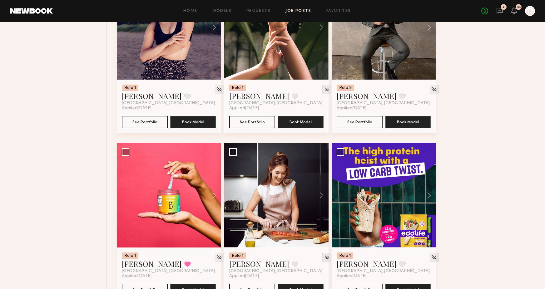
scroll to position [1200, 0]
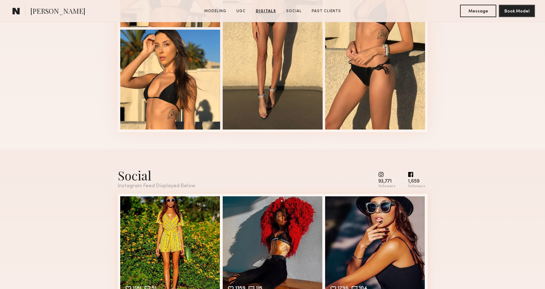
scroll to position [1328, 0]
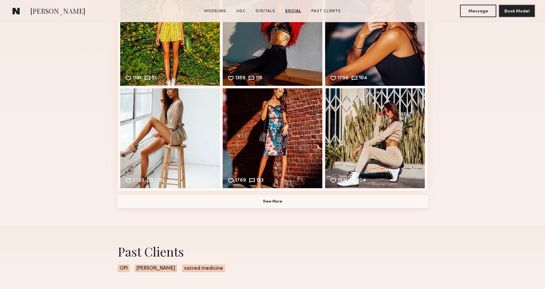
click at [258, 205] on button "View More" at bounding box center [273, 202] width 310 height 12
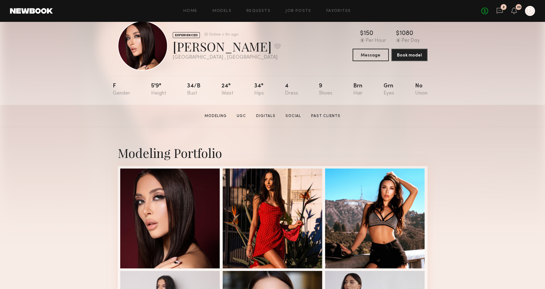
scroll to position [0, 0]
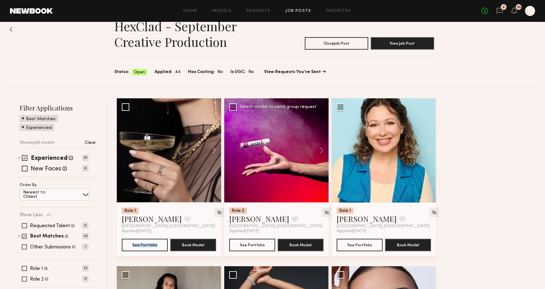
scroll to position [36, 0]
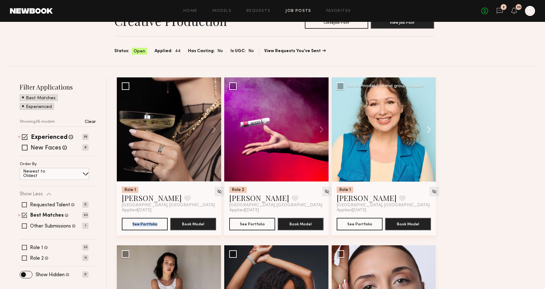
click at [431, 128] on button at bounding box center [426, 129] width 20 height 104
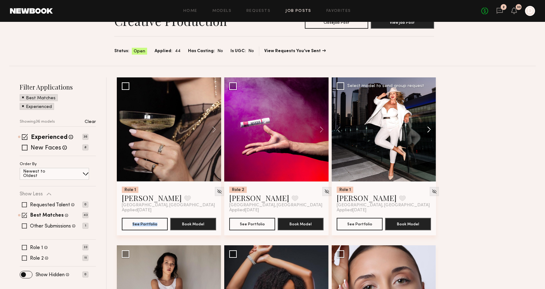
click at [431, 128] on button at bounding box center [426, 129] width 20 height 104
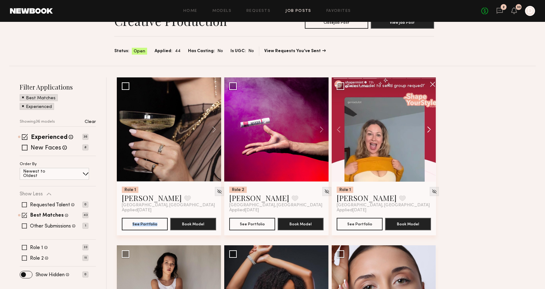
click at [431, 128] on button at bounding box center [426, 129] width 20 height 104
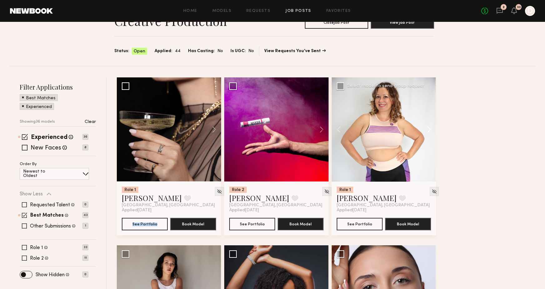
click at [431, 128] on button at bounding box center [426, 129] width 20 height 104
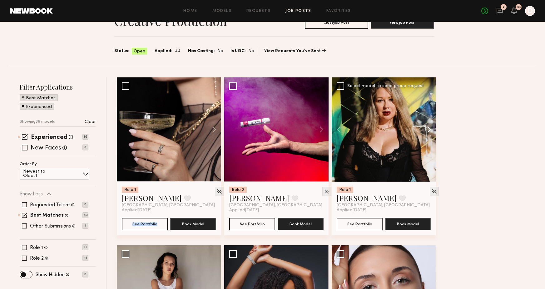
click at [431, 128] on button at bounding box center [426, 129] width 20 height 104
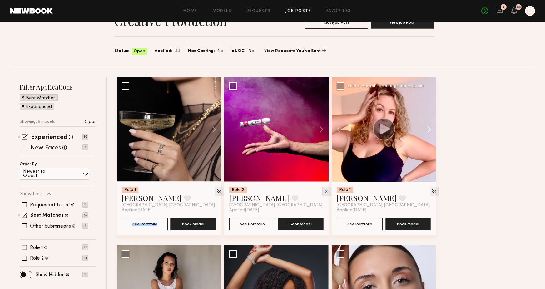
click at [431, 128] on button at bounding box center [426, 129] width 20 height 104
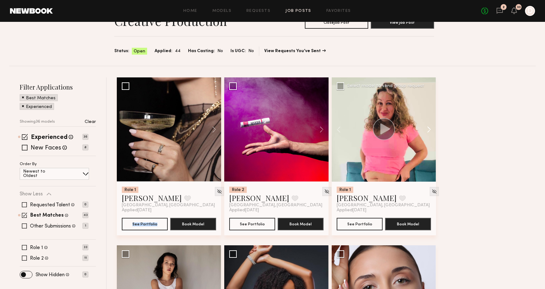
click at [431, 128] on button at bounding box center [426, 129] width 20 height 104
click at [428, 128] on button at bounding box center [426, 129] width 20 height 104
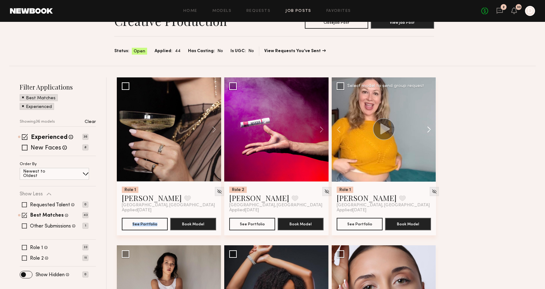
click at [428, 128] on button at bounding box center [426, 129] width 20 height 104
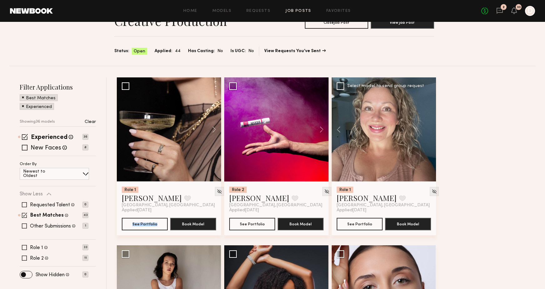
click at [428, 128] on div at bounding box center [384, 129] width 104 height 104
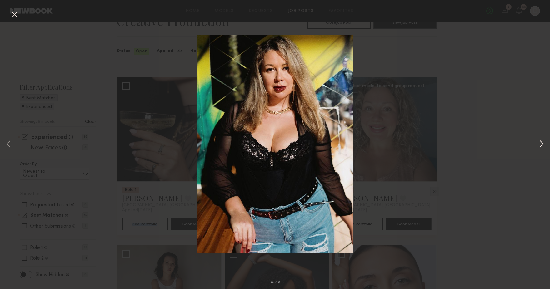
click at [542, 142] on button at bounding box center [541, 145] width 7 height 232
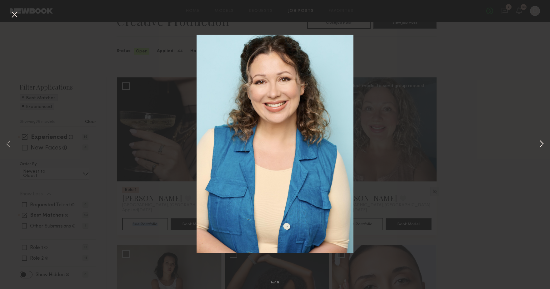
click at [541, 142] on button at bounding box center [541, 145] width 7 height 232
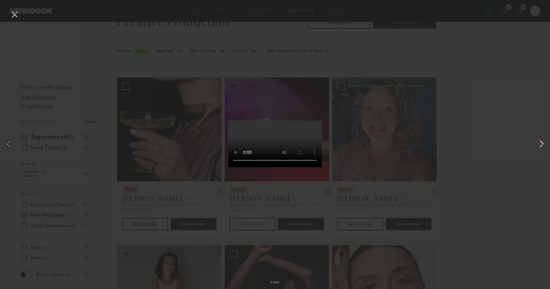
click at [542, 141] on button at bounding box center [541, 145] width 7 height 232
click at [471, 125] on div "4 of 10" at bounding box center [275, 144] width 550 height 289
click at [17, 14] on button at bounding box center [14, 14] width 10 height 11
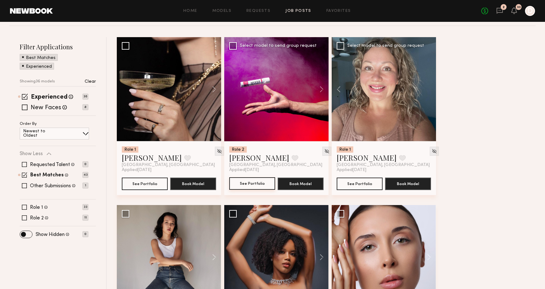
scroll to position [19, 0]
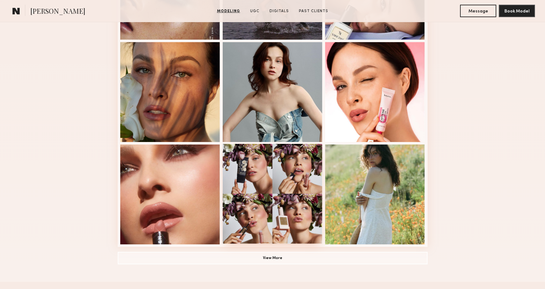
scroll to position [401, 0]
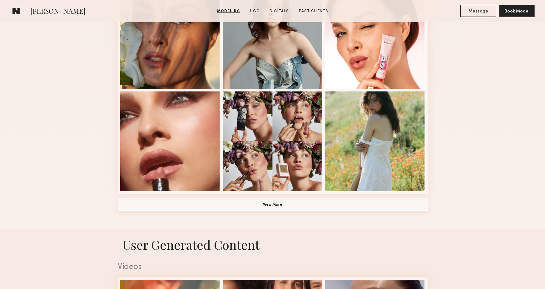
click at [295, 207] on button "View More" at bounding box center [273, 205] width 310 height 12
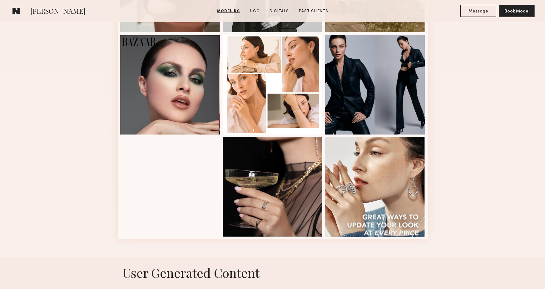
scroll to position [777, 0]
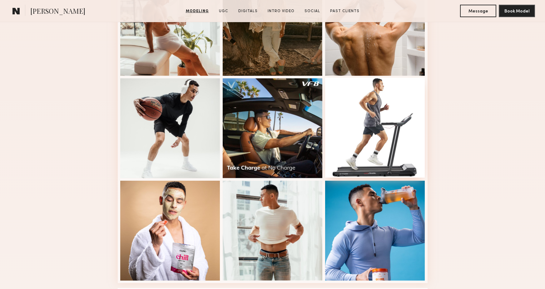
scroll to position [434, 0]
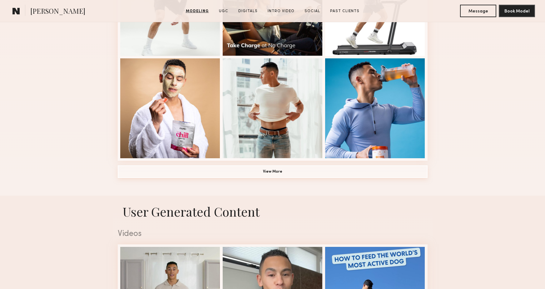
click at [370, 174] on button "View More" at bounding box center [273, 172] width 310 height 12
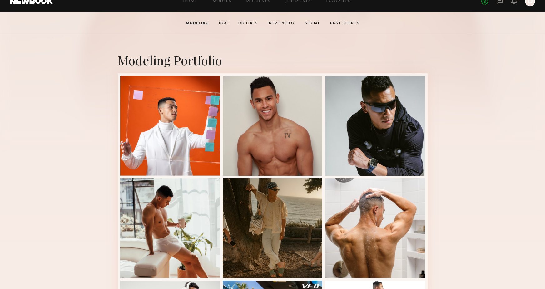
scroll to position [0, 0]
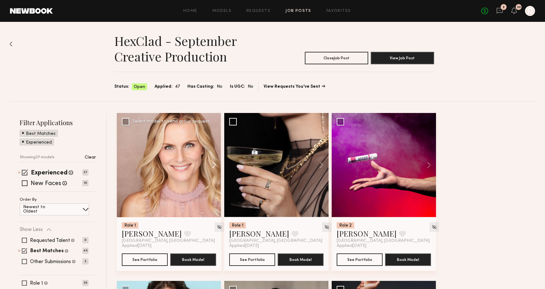
click at [213, 166] on button at bounding box center [211, 165] width 20 height 104
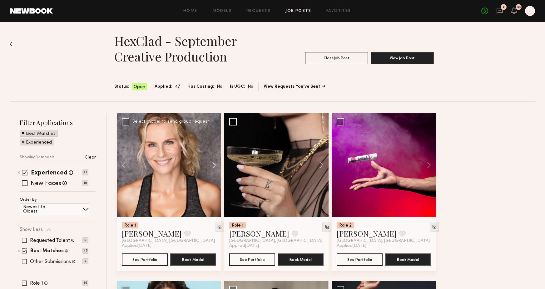
click at [213, 166] on button at bounding box center [211, 165] width 20 height 104
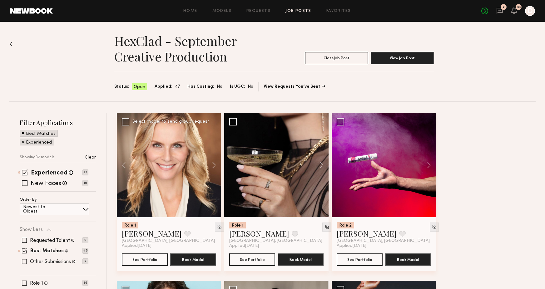
click at [214, 165] on button at bounding box center [211, 165] width 20 height 104
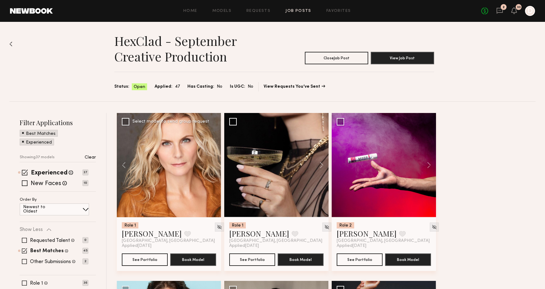
click at [214, 165] on div at bounding box center [169, 165] width 104 height 104
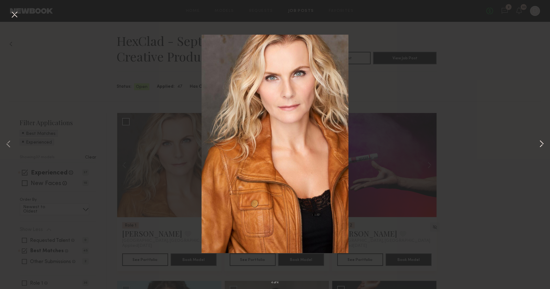
click at [542, 142] on button at bounding box center [541, 145] width 7 height 232
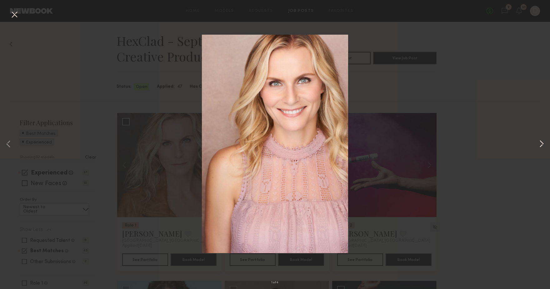
click at [542, 142] on button at bounding box center [541, 145] width 7 height 232
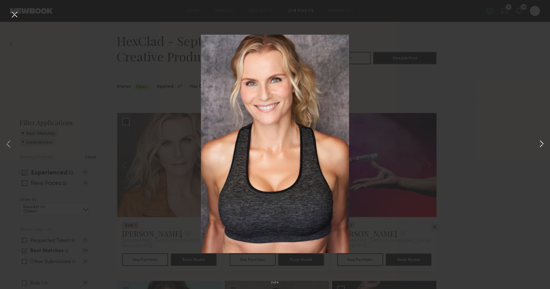
click at [542, 142] on button at bounding box center [541, 145] width 7 height 232
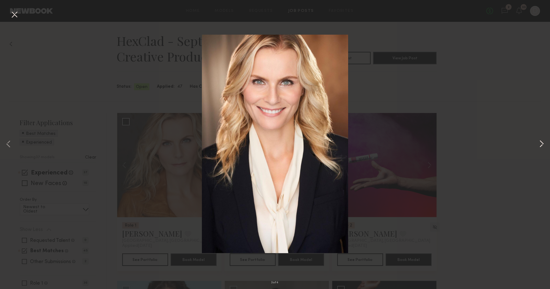
click at [542, 142] on button at bounding box center [541, 145] width 7 height 232
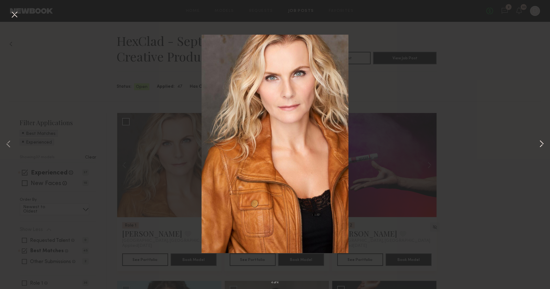
click at [542, 142] on button at bounding box center [541, 145] width 7 height 232
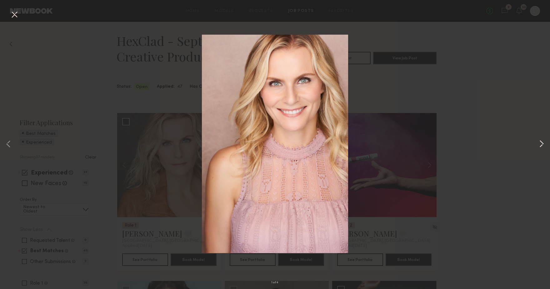
click at [542, 142] on button at bounding box center [541, 145] width 7 height 232
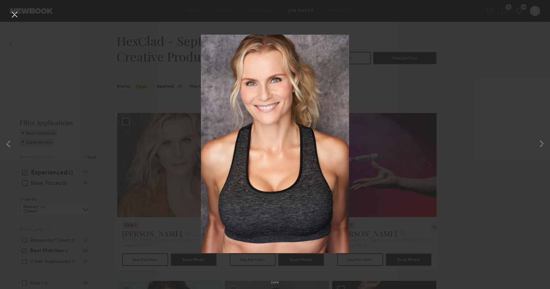
click at [529, 107] on div "2 of 4" at bounding box center [275, 144] width 550 height 289
click at [9, 15] on div "2 of 4" at bounding box center [275, 144] width 550 height 289
click at [16, 14] on button at bounding box center [14, 14] width 10 height 11
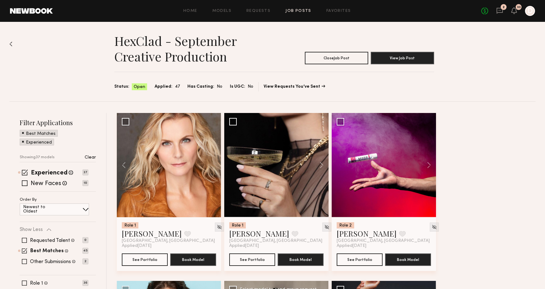
scroll to position [196, 0]
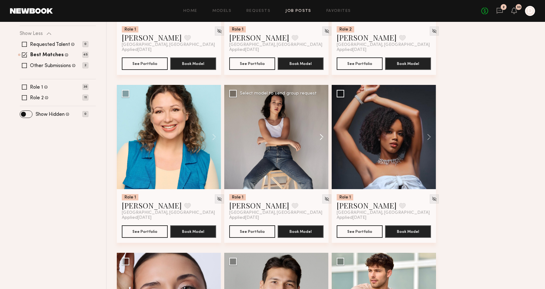
click at [321, 137] on button at bounding box center [319, 137] width 20 height 104
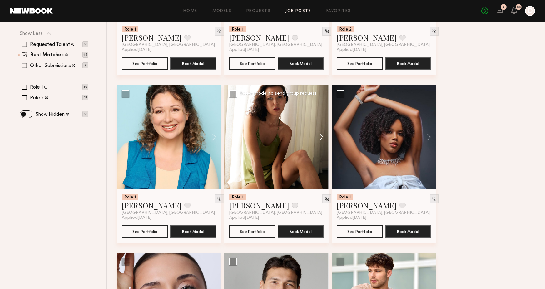
click at [321, 137] on button at bounding box center [319, 137] width 20 height 104
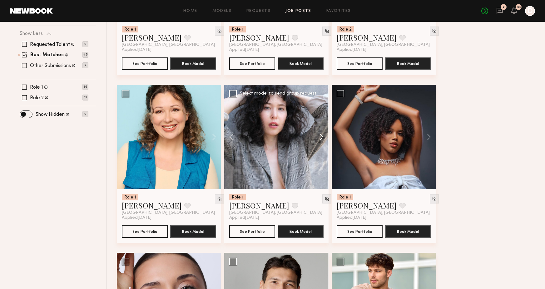
click at [321, 137] on button at bounding box center [319, 137] width 20 height 104
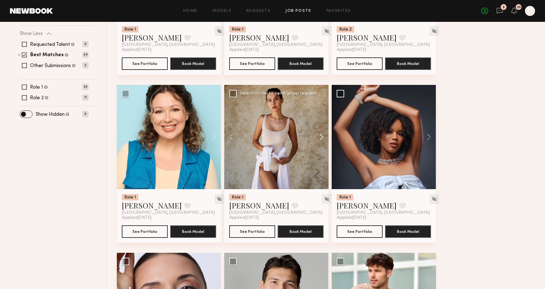
click at [321, 137] on button at bounding box center [319, 137] width 20 height 104
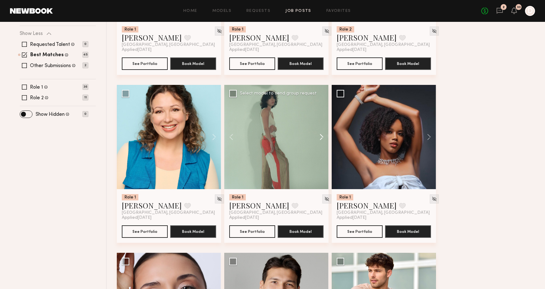
click at [321, 137] on button at bounding box center [319, 137] width 20 height 104
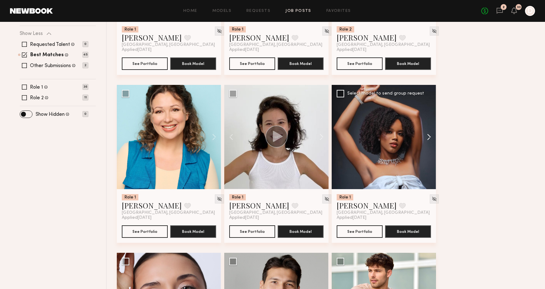
click at [427, 135] on button at bounding box center [426, 137] width 20 height 104
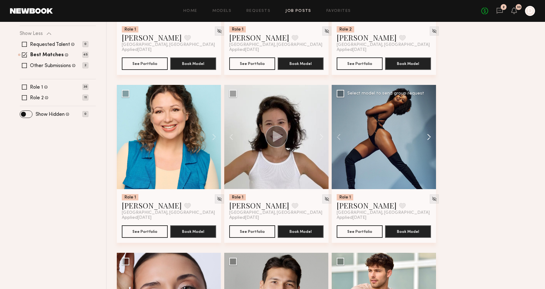
click at [427, 135] on button at bounding box center [426, 137] width 20 height 104
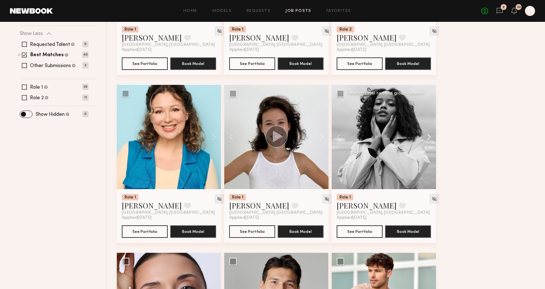
click at [427, 135] on button at bounding box center [426, 137] width 20 height 104
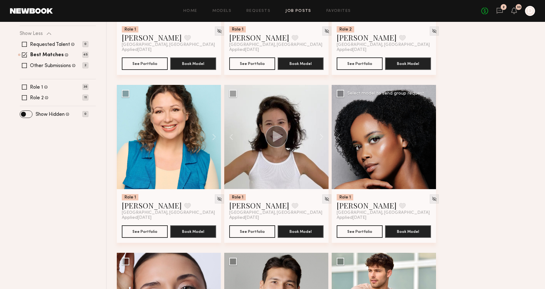
click at [427, 135] on div at bounding box center [384, 137] width 104 height 104
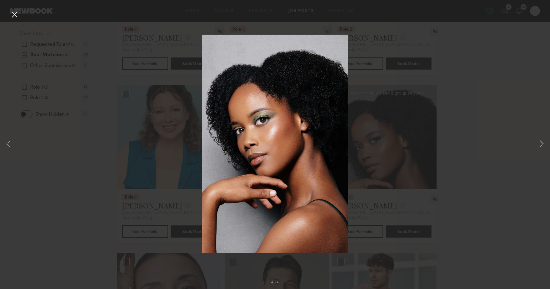
click at [492, 183] on div "4 of 4" at bounding box center [275, 144] width 550 height 289
click at [82, 172] on div "4 of 4" at bounding box center [275, 144] width 550 height 289
click at [18, 16] on button at bounding box center [14, 14] width 10 height 11
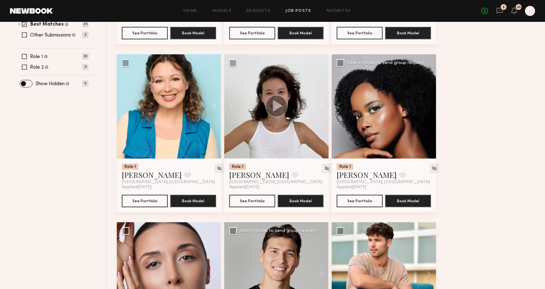
scroll to position [0, 0]
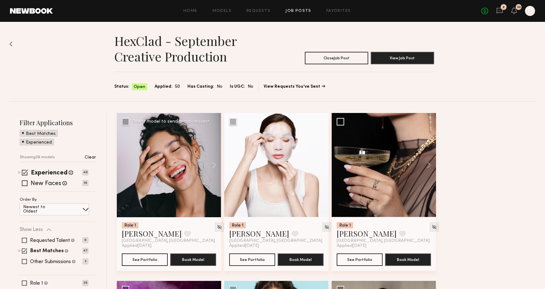
scroll to position [32, 0]
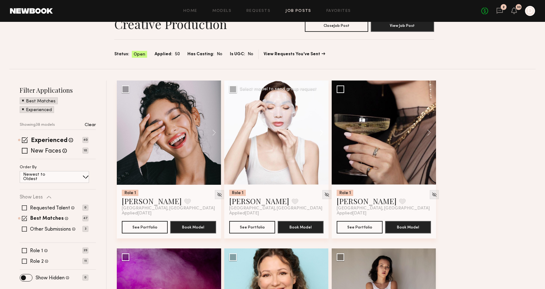
click at [320, 132] on button at bounding box center [319, 133] width 20 height 104
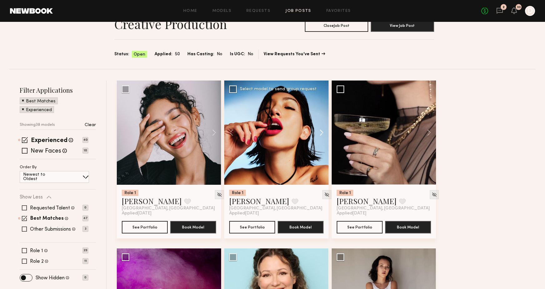
click at [320, 132] on button at bounding box center [319, 133] width 20 height 104
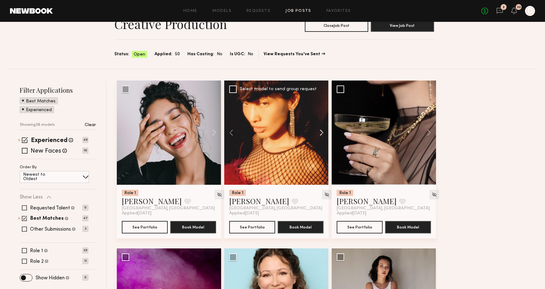
click at [320, 132] on button at bounding box center [319, 133] width 20 height 104
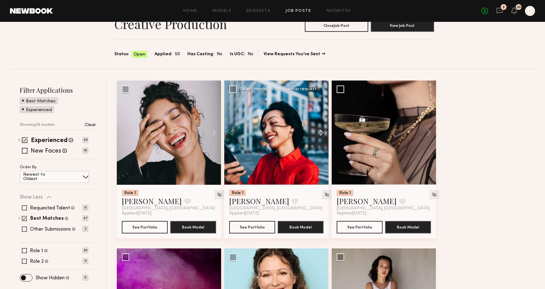
click at [320, 132] on button at bounding box center [319, 133] width 20 height 104
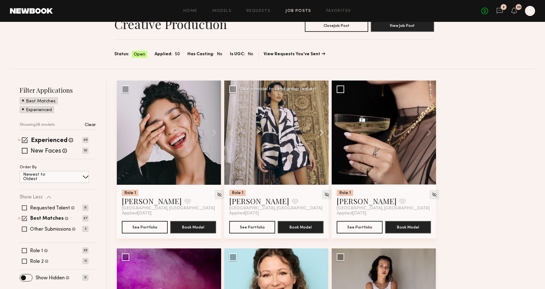
click at [320, 132] on button at bounding box center [319, 133] width 20 height 104
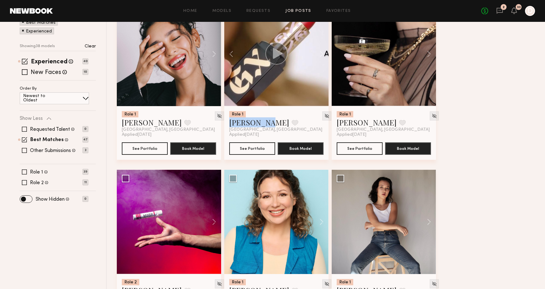
scroll to position [0, 0]
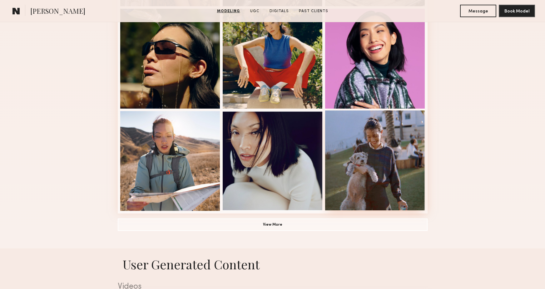
scroll to position [432, 0]
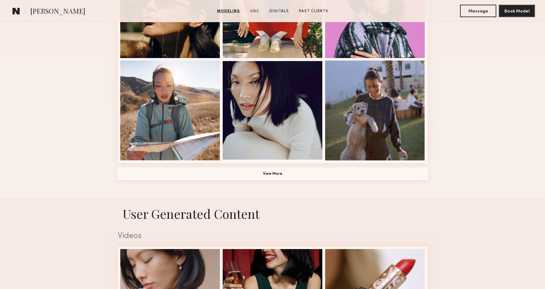
click at [278, 171] on button "View More" at bounding box center [273, 174] width 310 height 12
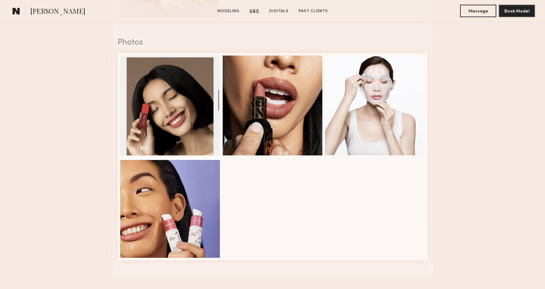
scroll to position [1408, 0]
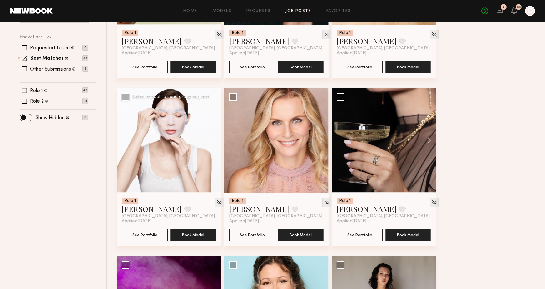
scroll to position [181, 0]
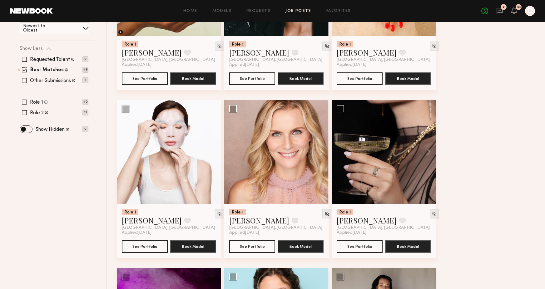
click at [25, 101] on span at bounding box center [24, 102] width 5 height 5
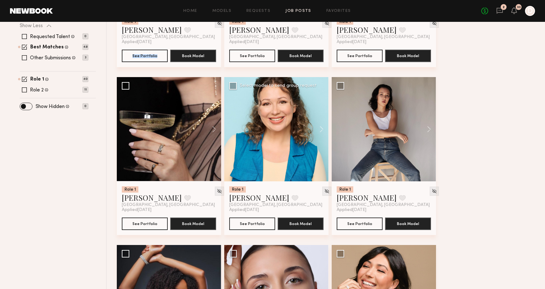
scroll to position [0, 0]
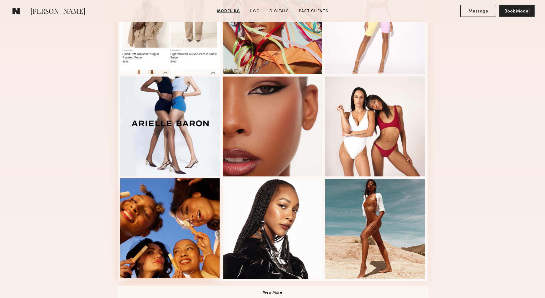
scroll to position [467, 0]
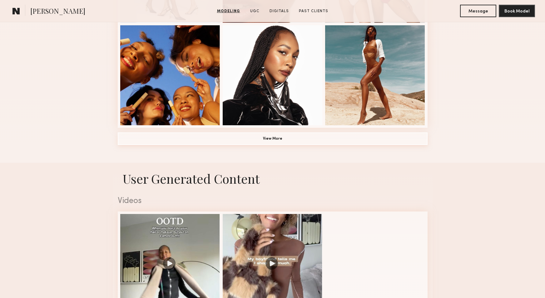
click at [282, 140] on button "View More" at bounding box center [273, 138] width 310 height 12
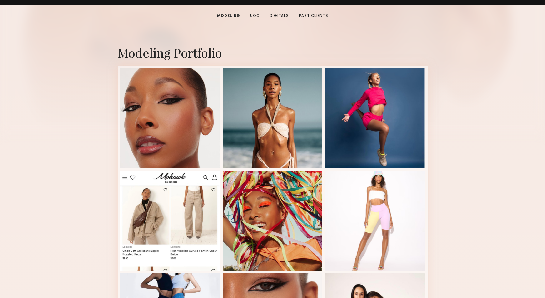
scroll to position [0, 0]
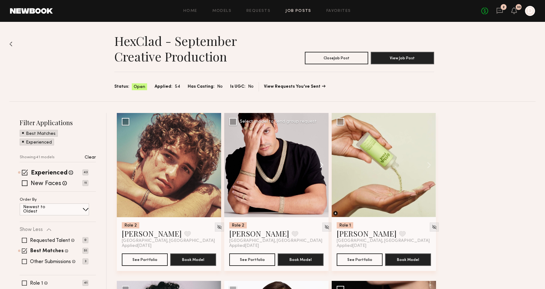
click at [319, 166] on button at bounding box center [319, 165] width 20 height 104
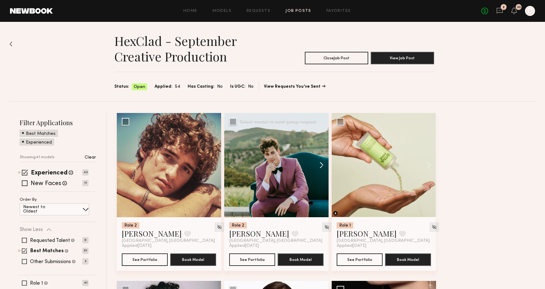
click at [319, 165] on button at bounding box center [319, 165] width 20 height 104
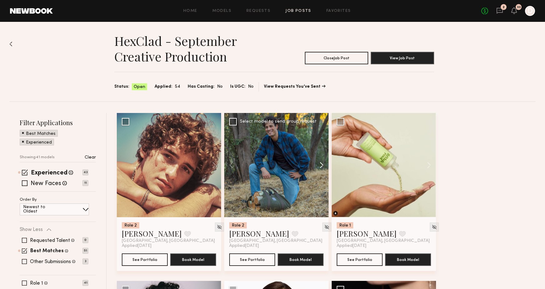
click at [319, 165] on button at bounding box center [319, 165] width 20 height 104
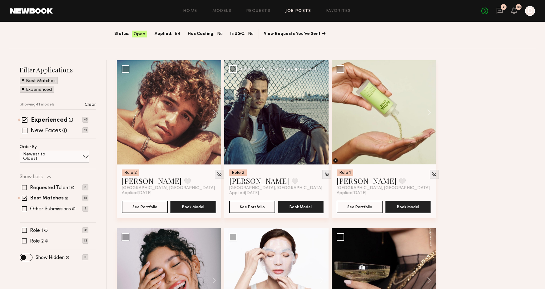
scroll to position [109, 0]
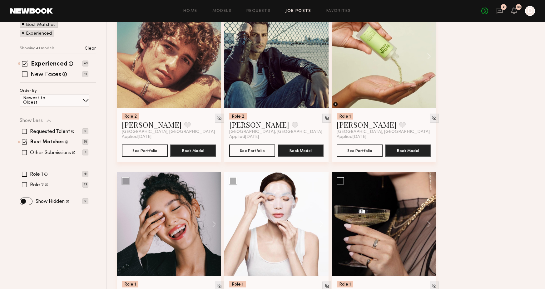
click at [25, 186] on span at bounding box center [24, 184] width 5 height 5
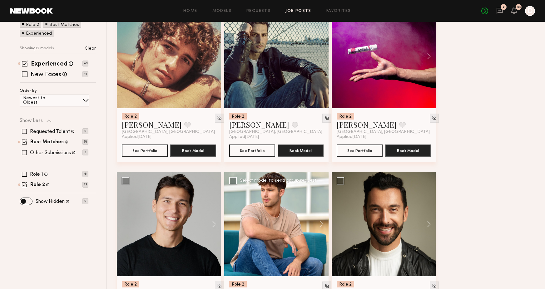
scroll to position [0, 0]
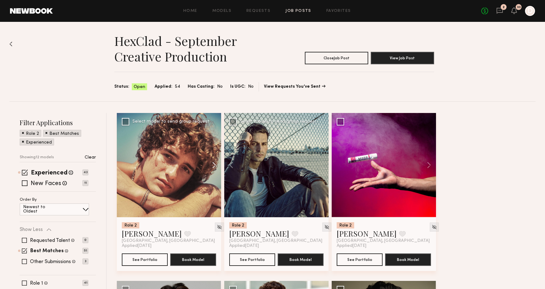
click at [214, 164] on button at bounding box center [211, 165] width 20 height 104
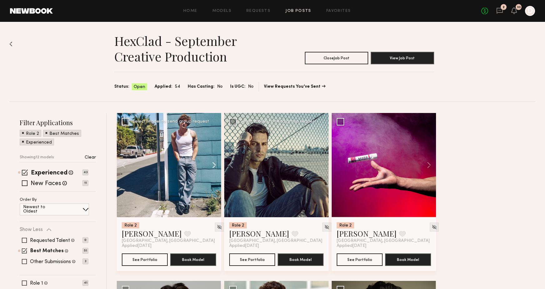
click at [214, 164] on button at bounding box center [211, 165] width 20 height 104
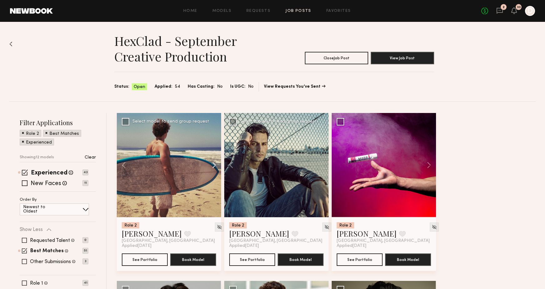
click at [214, 164] on button at bounding box center [211, 165] width 20 height 104
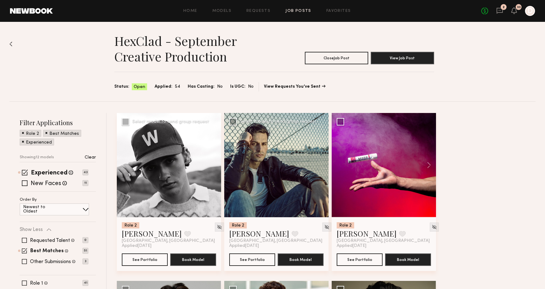
click at [214, 164] on div at bounding box center [169, 165] width 104 height 104
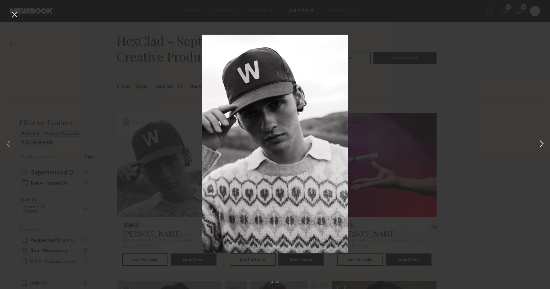
click at [541, 146] on button at bounding box center [541, 145] width 7 height 232
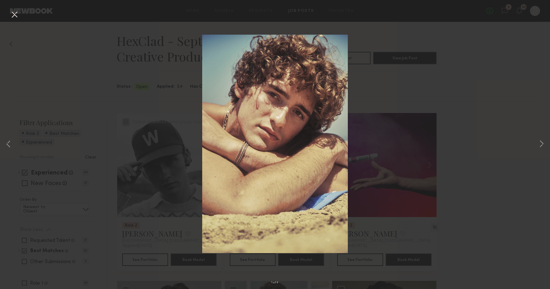
click at [515, 100] on div "1 of 4" at bounding box center [275, 144] width 550 height 289
click at [11, 16] on button at bounding box center [14, 14] width 10 height 11
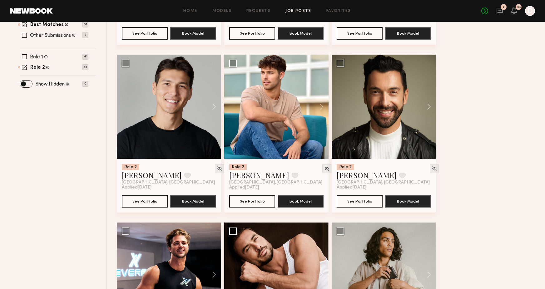
scroll to position [228, 0]
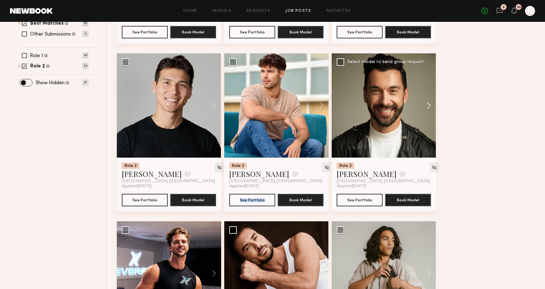
click at [433, 106] on button at bounding box center [426, 105] width 20 height 104
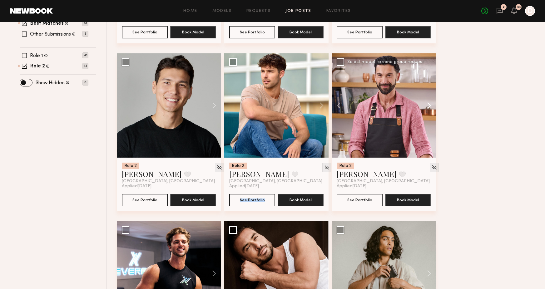
click at [433, 106] on button at bounding box center [426, 105] width 20 height 104
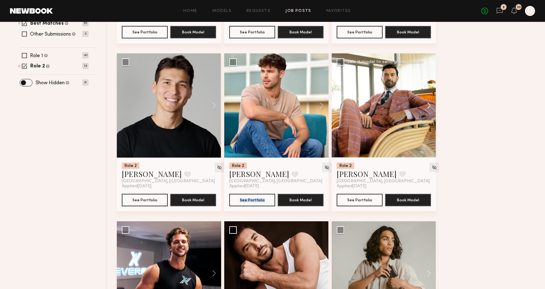
click at [433, 106] on button at bounding box center [426, 105] width 20 height 104
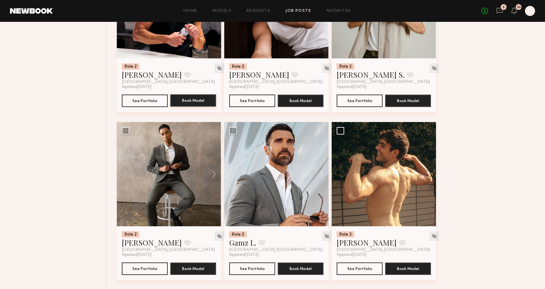
scroll to position [0, 0]
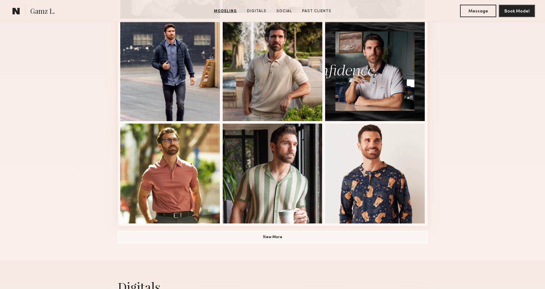
scroll to position [382, 0]
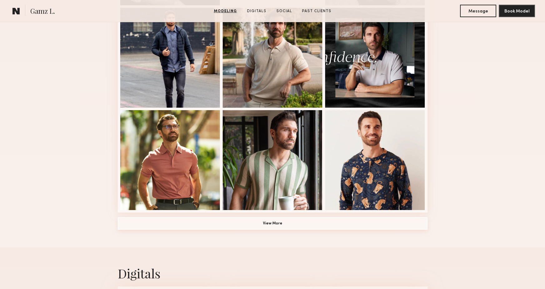
click at [280, 226] on button "View More" at bounding box center [273, 223] width 310 height 12
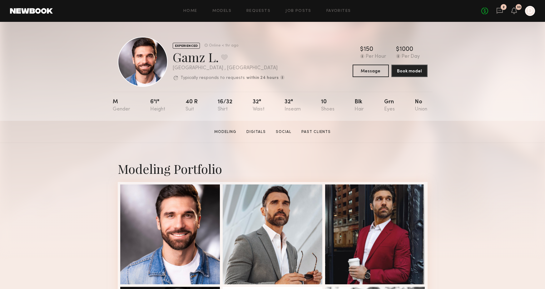
scroll to position [197, 0]
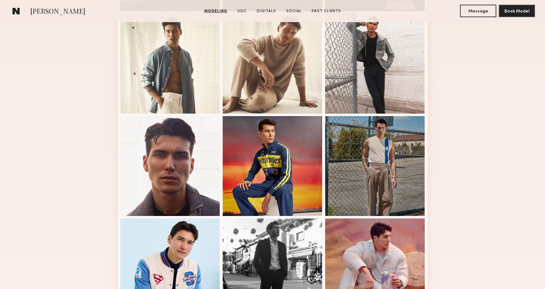
scroll to position [396, 0]
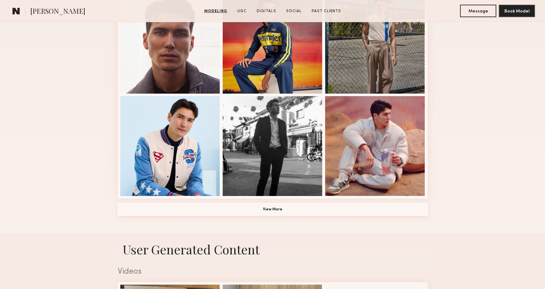
click at [293, 209] on button "View More" at bounding box center [273, 209] width 310 height 12
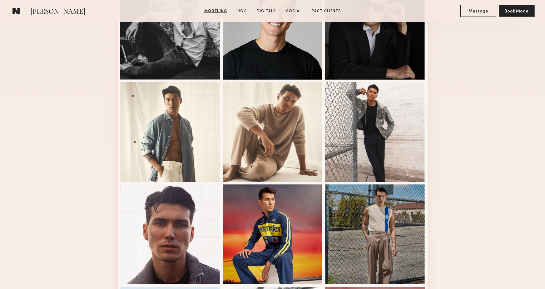
scroll to position [333, 0]
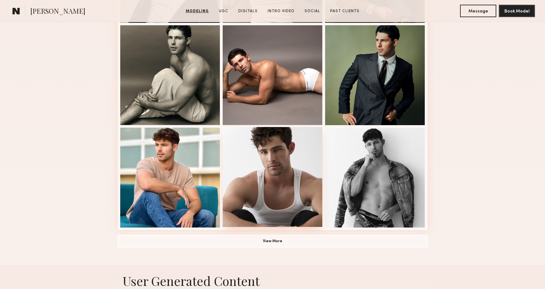
scroll to position [405, 0]
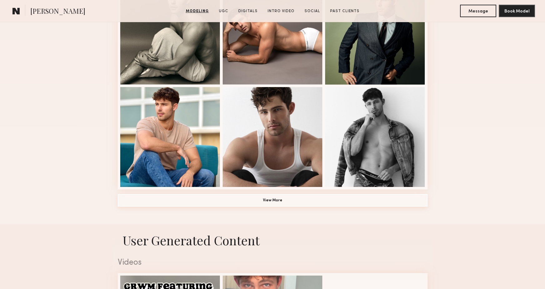
click at [297, 204] on button "View More" at bounding box center [273, 200] width 310 height 12
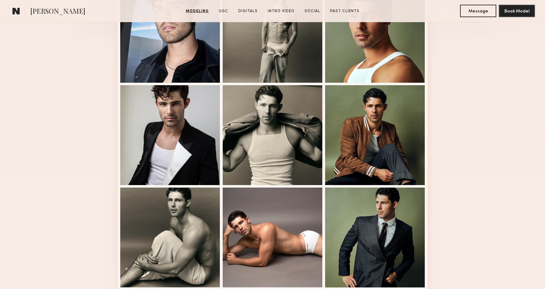
scroll to position [0, 0]
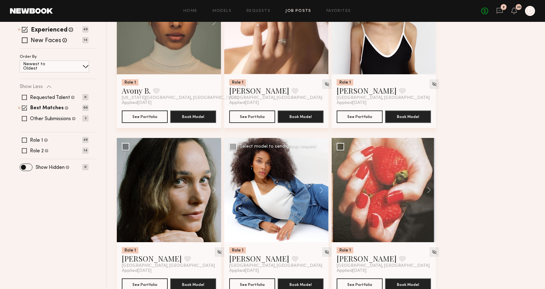
scroll to position [196, 0]
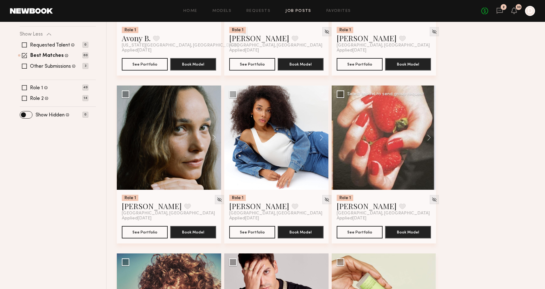
click at [392, 177] on div at bounding box center [384, 138] width 104 height 104
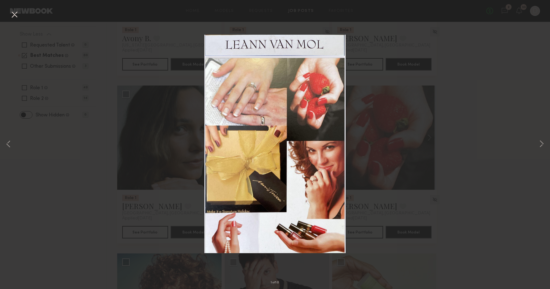
click at [528, 145] on div "1 of 10" at bounding box center [275, 144] width 550 height 289
click at [502, 140] on div "1 of 10" at bounding box center [275, 144] width 550 height 289
click at [7, 13] on div "1 of 10" at bounding box center [275, 144] width 550 height 289
click at [13, 14] on button at bounding box center [14, 14] width 10 height 11
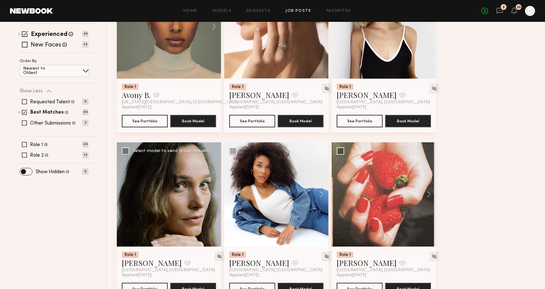
scroll to position [84, 0]
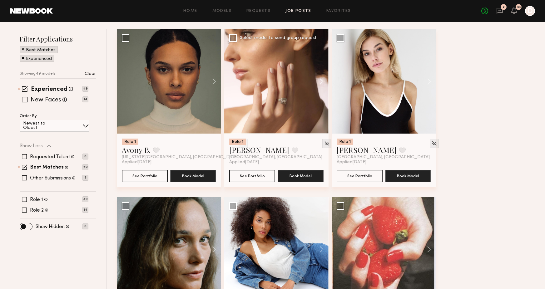
click at [319, 81] on button at bounding box center [319, 81] width 20 height 104
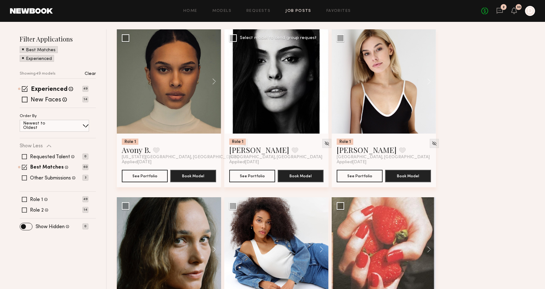
click at [319, 80] on button at bounding box center [319, 81] width 20 height 104
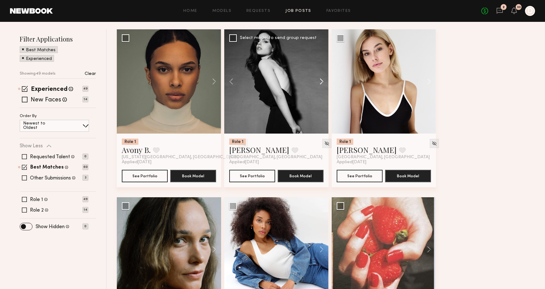
click at [319, 80] on button at bounding box center [319, 81] width 20 height 104
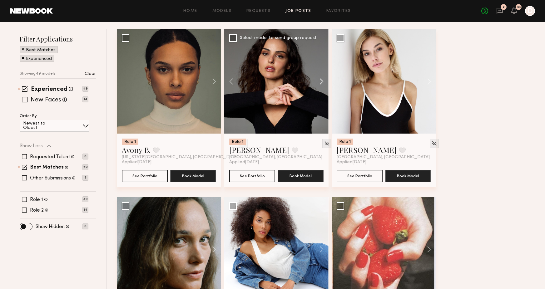
click at [319, 80] on button at bounding box center [319, 81] width 20 height 104
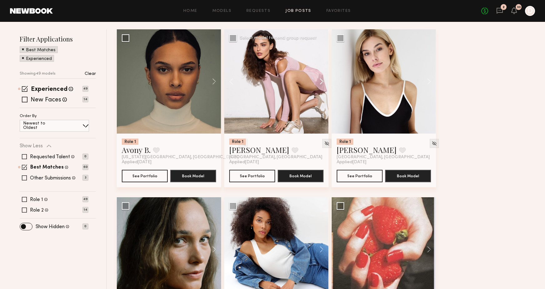
click at [319, 80] on button at bounding box center [319, 81] width 20 height 104
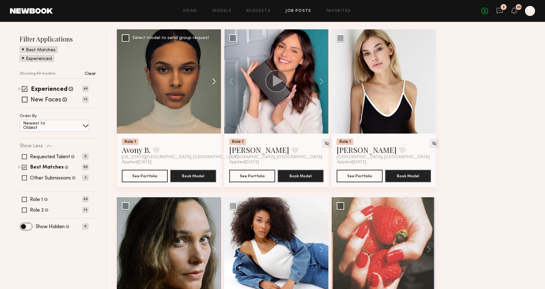
click at [214, 80] on button at bounding box center [211, 81] width 20 height 104
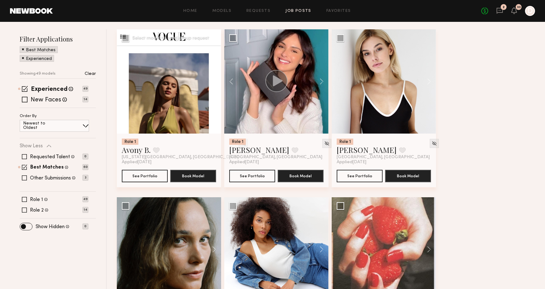
click at [214, 80] on button at bounding box center [211, 81] width 20 height 104
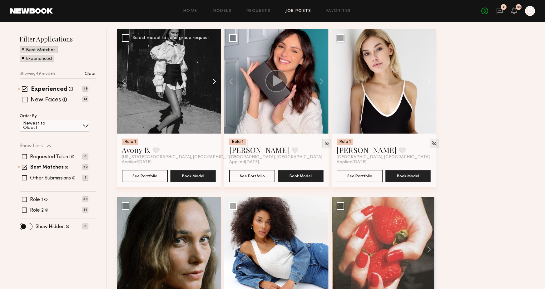
click at [214, 80] on button at bounding box center [211, 81] width 20 height 104
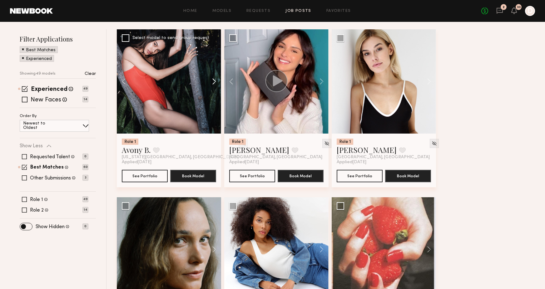
click at [214, 80] on button at bounding box center [211, 81] width 20 height 104
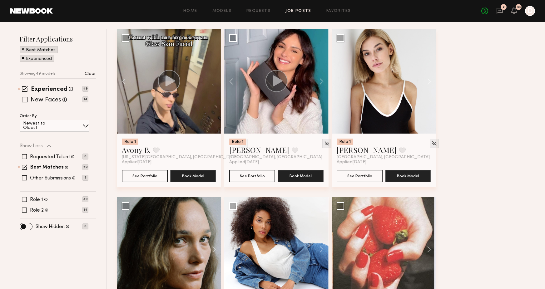
click at [214, 80] on div at bounding box center [169, 81] width 104 height 104
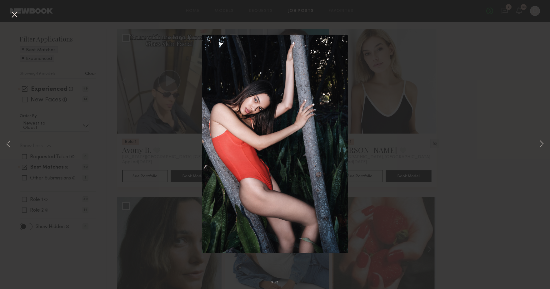
click at [17, 15] on button at bounding box center [14, 14] width 10 height 11
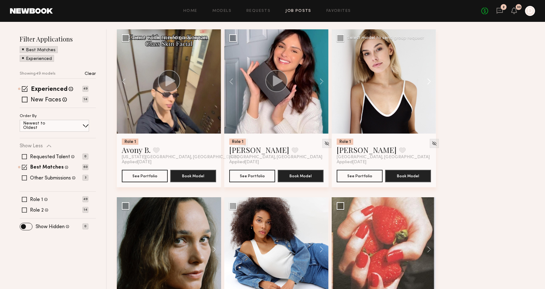
click at [429, 80] on button at bounding box center [426, 81] width 20 height 104
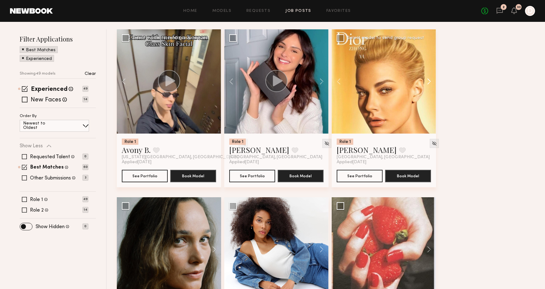
click at [429, 80] on button at bounding box center [426, 81] width 20 height 104
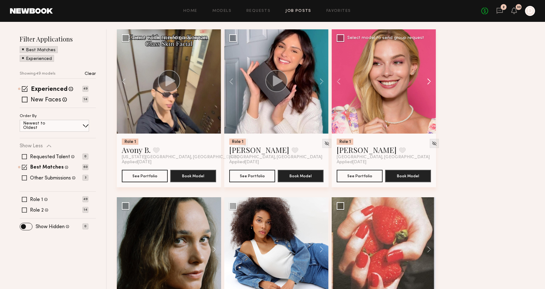
click at [429, 81] on button at bounding box center [426, 81] width 20 height 104
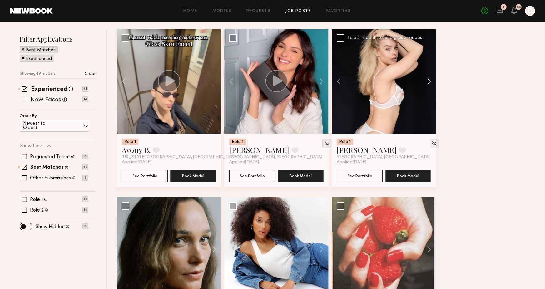
click at [429, 81] on button at bounding box center [426, 81] width 20 height 104
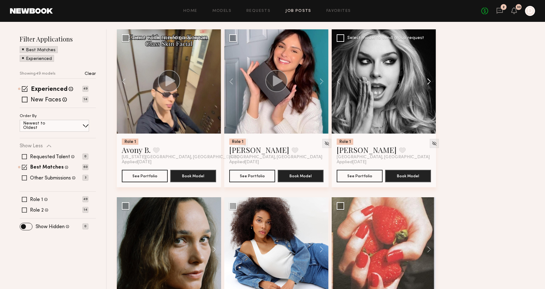
click at [429, 81] on button at bounding box center [426, 81] width 20 height 104
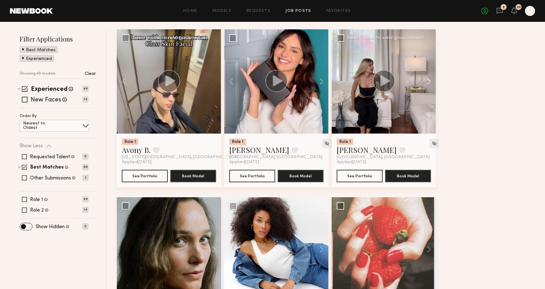
click at [429, 81] on button at bounding box center [426, 81] width 20 height 104
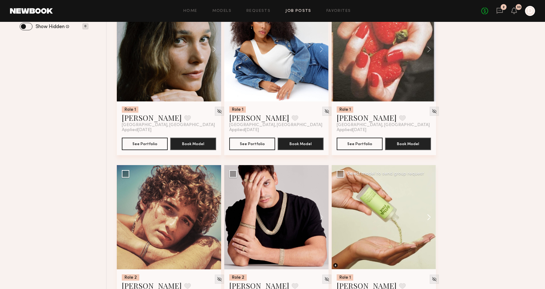
scroll to position [161, 0]
